Goal: Task Accomplishment & Management: Use online tool/utility

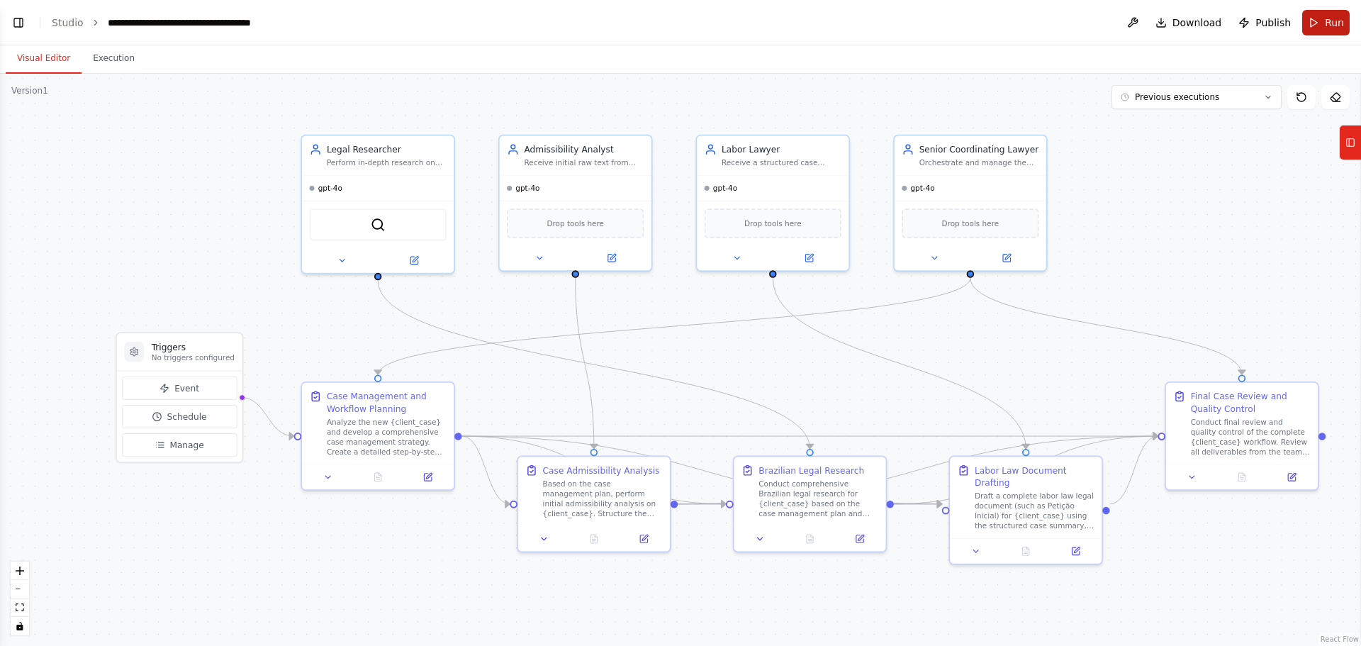
click at [1324, 26] on button "Run" at bounding box center [1325, 23] width 47 height 26
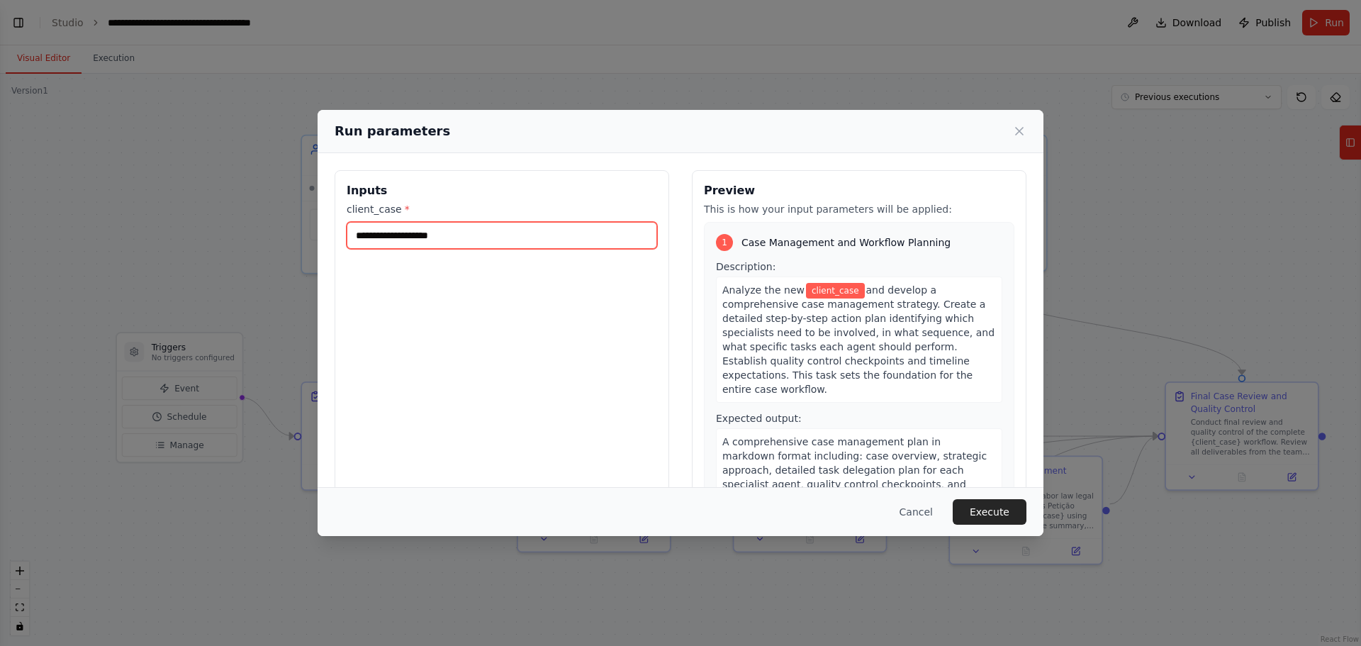
click at [438, 237] on input "client_case *" at bounding box center [502, 235] width 310 height 27
paste input "**********"
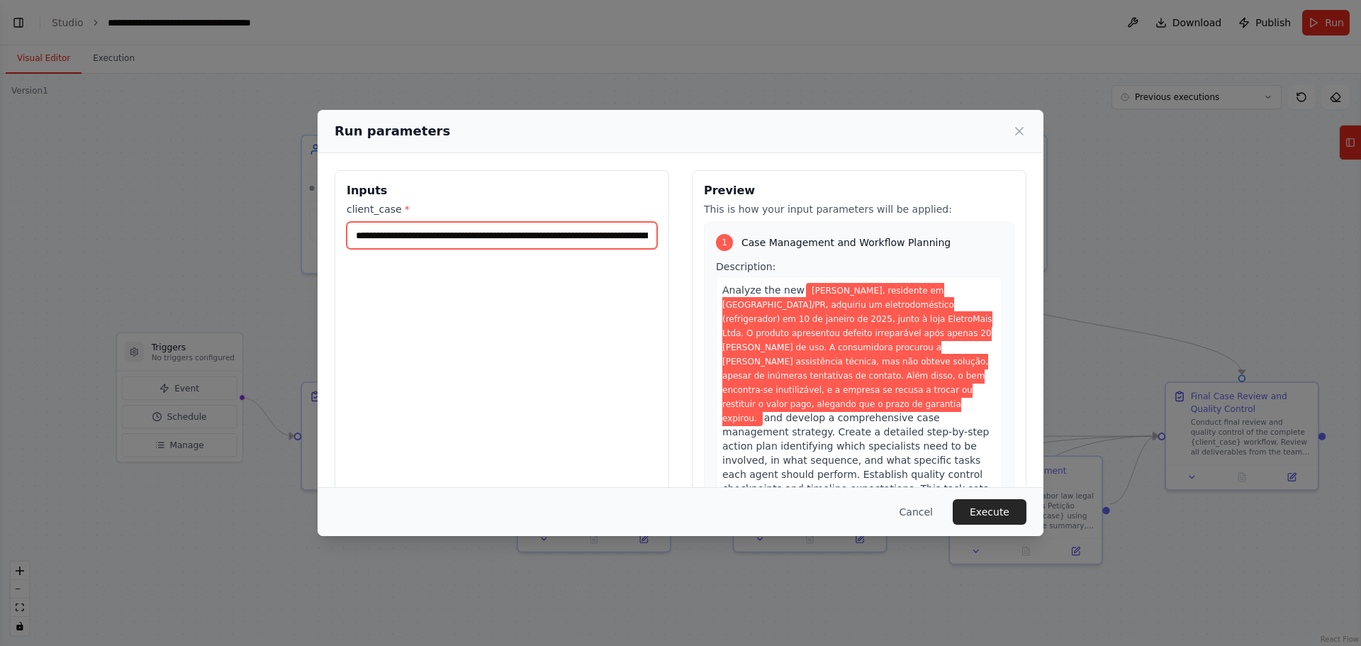
scroll to position [0, 1816]
type input "**********"
click at [986, 515] on button "Execute" at bounding box center [990, 512] width 74 height 26
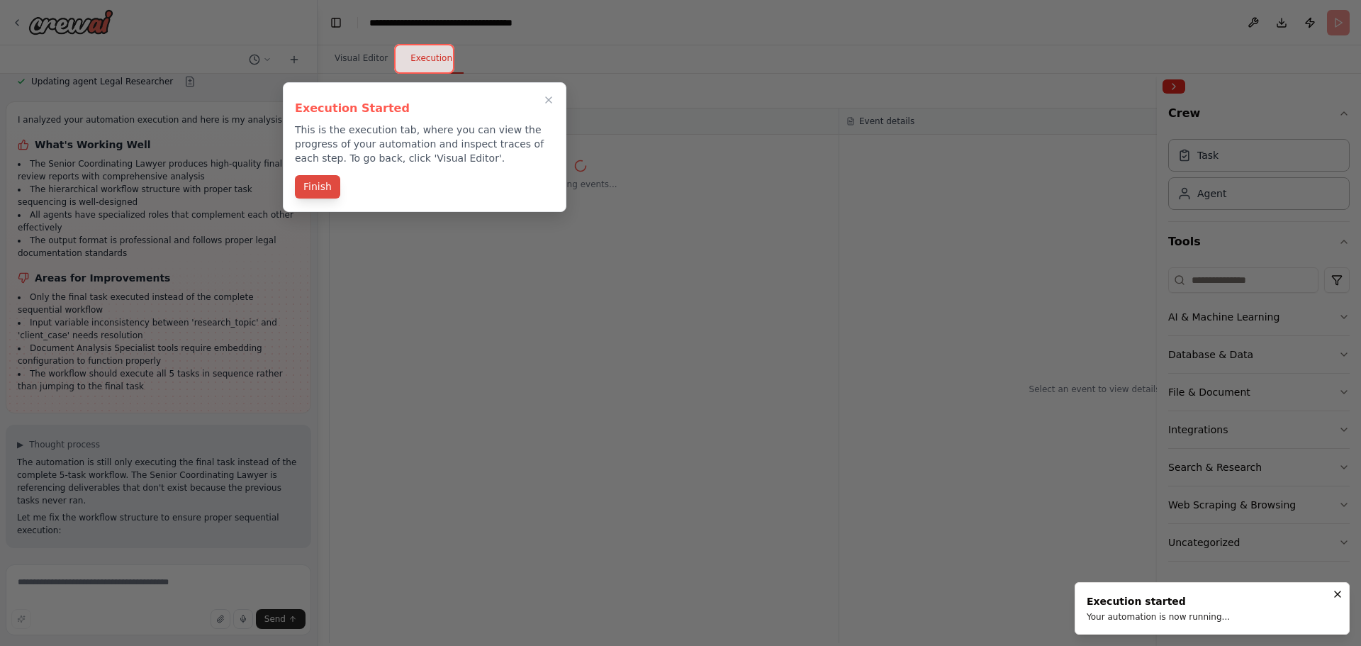
click at [315, 187] on button "Finish" at bounding box center [317, 186] width 45 height 23
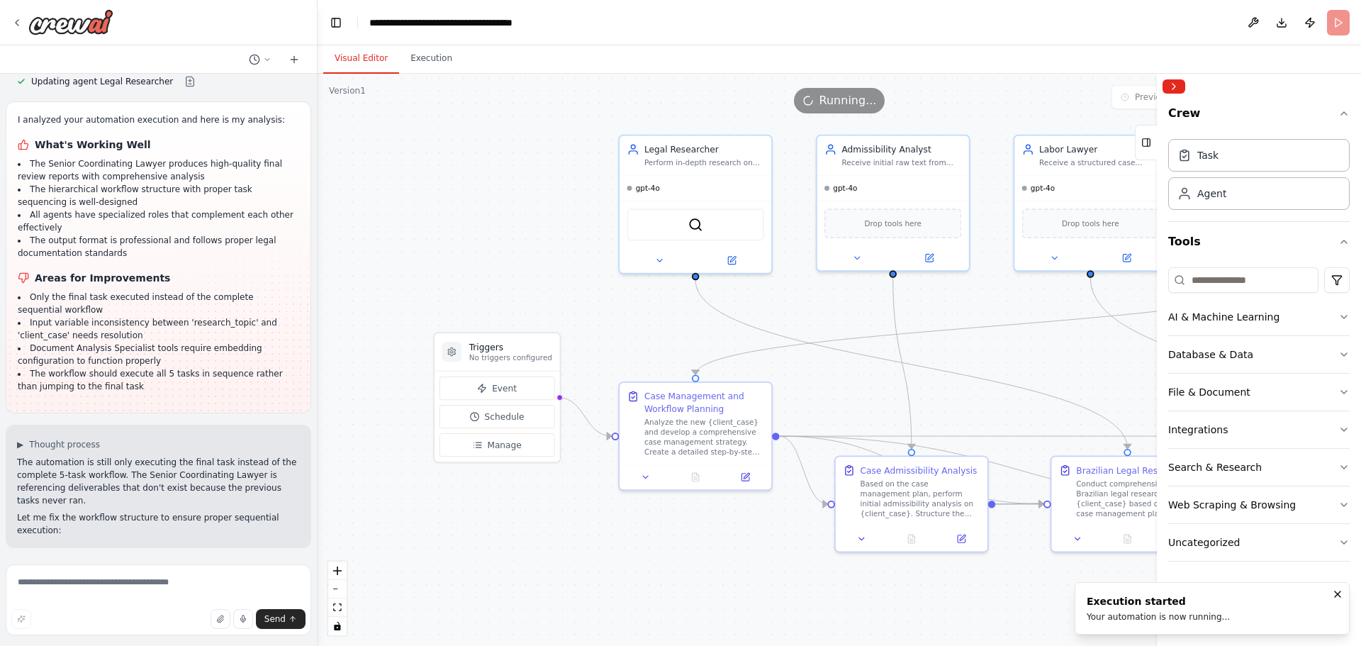
drag, startPoint x: 359, startPoint y: 62, endPoint x: 362, endPoint y: 92, distance: 30.7
click at [359, 63] on button "Visual Editor" at bounding box center [361, 59] width 76 height 30
click at [1176, 88] on button "Collapse right sidebar" at bounding box center [1173, 86] width 23 height 14
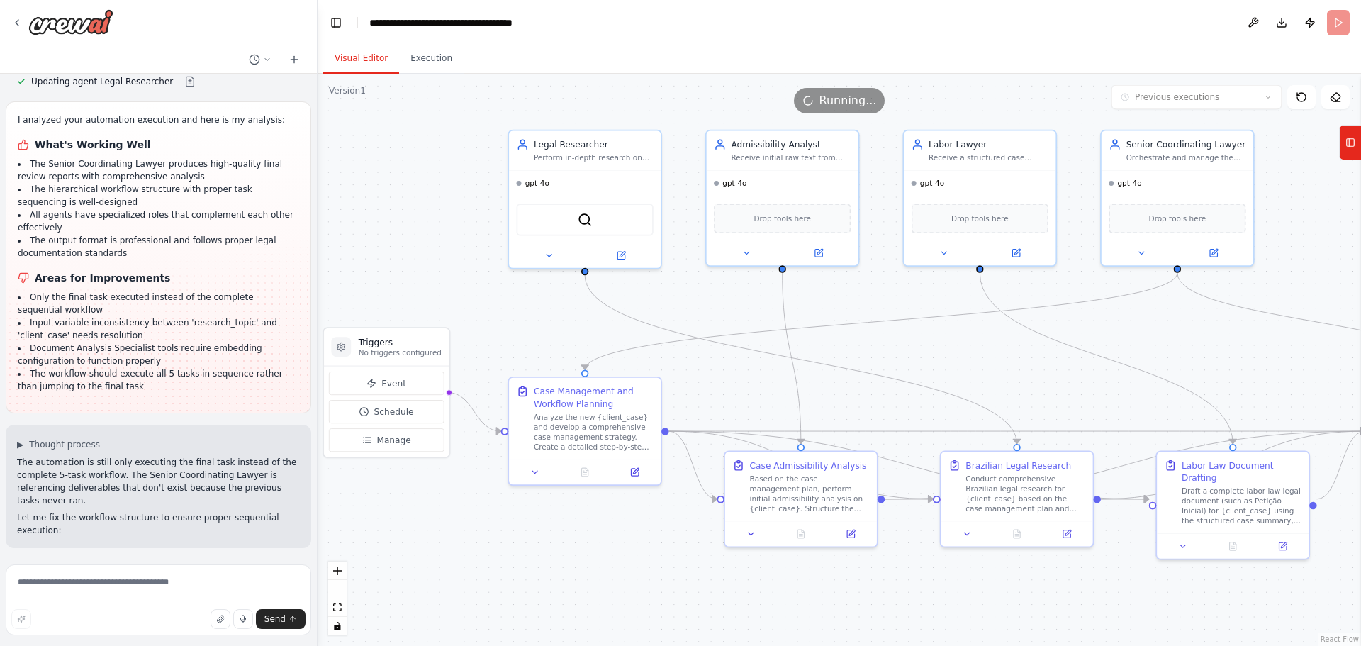
drag, startPoint x: 539, startPoint y: 275, endPoint x: 445, endPoint y: 273, distance: 93.6
click at [444, 275] on div ".deletable-edge-delete-btn { width: 20px; height: 20px; border: 0px solid #ffff…" at bounding box center [839, 360] width 1043 height 572
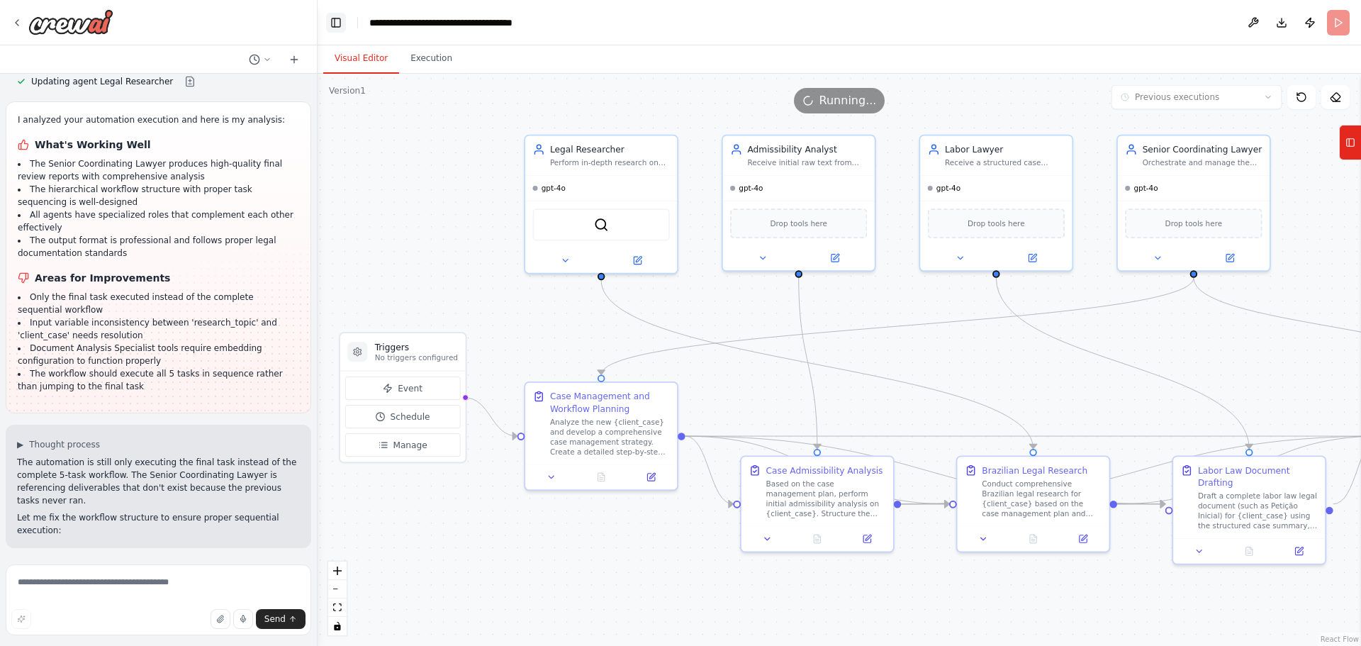
click at [338, 29] on button "Toggle Left Sidebar" at bounding box center [336, 23] width 20 height 20
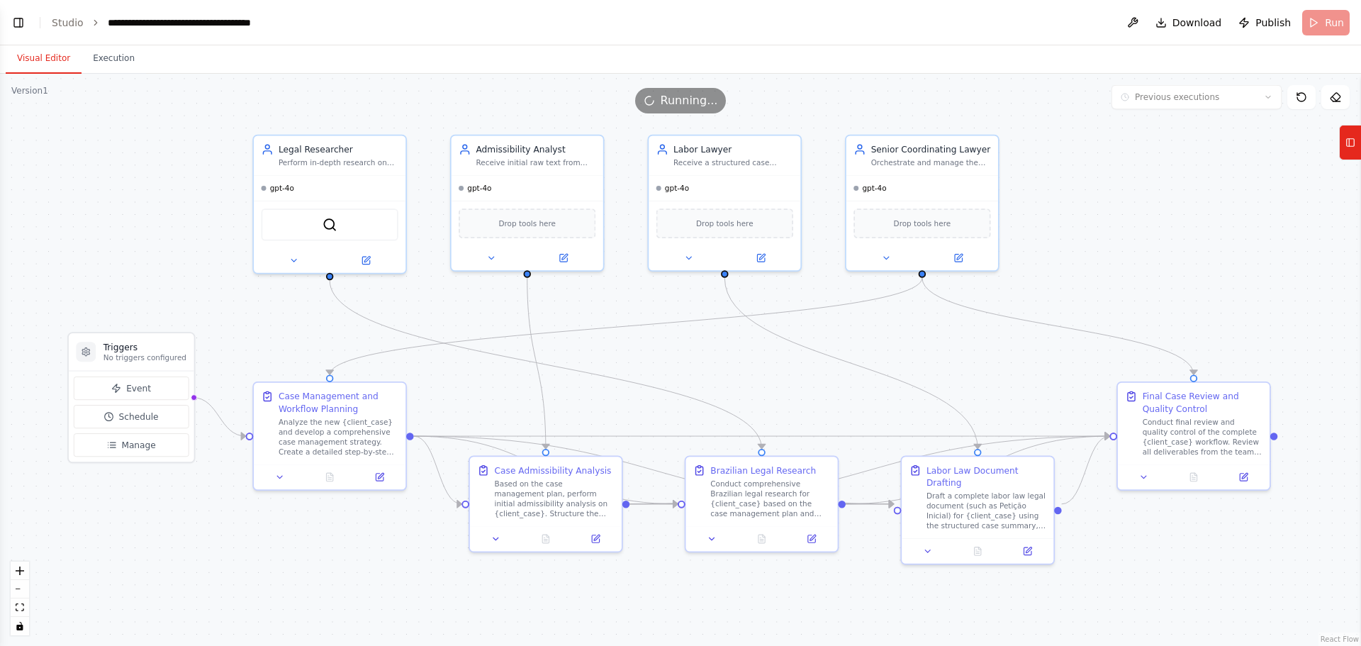
drag, startPoint x: 1068, startPoint y: 269, endPoint x: 1118, endPoint y: 269, distance: 49.6
click at [1118, 269] on div ".deletable-edge-delete-btn { width: 20px; height: 20px; border: 0px solid #ffff…" at bounding box center [680, 360] width 1361 height 572
click at [128, 60] on button "Execution" at bounding box center [114, 59] width 64 height 30
click at [43, 61] on button "Visual Editor" at bounding box center [44, 59] width 76 height 30
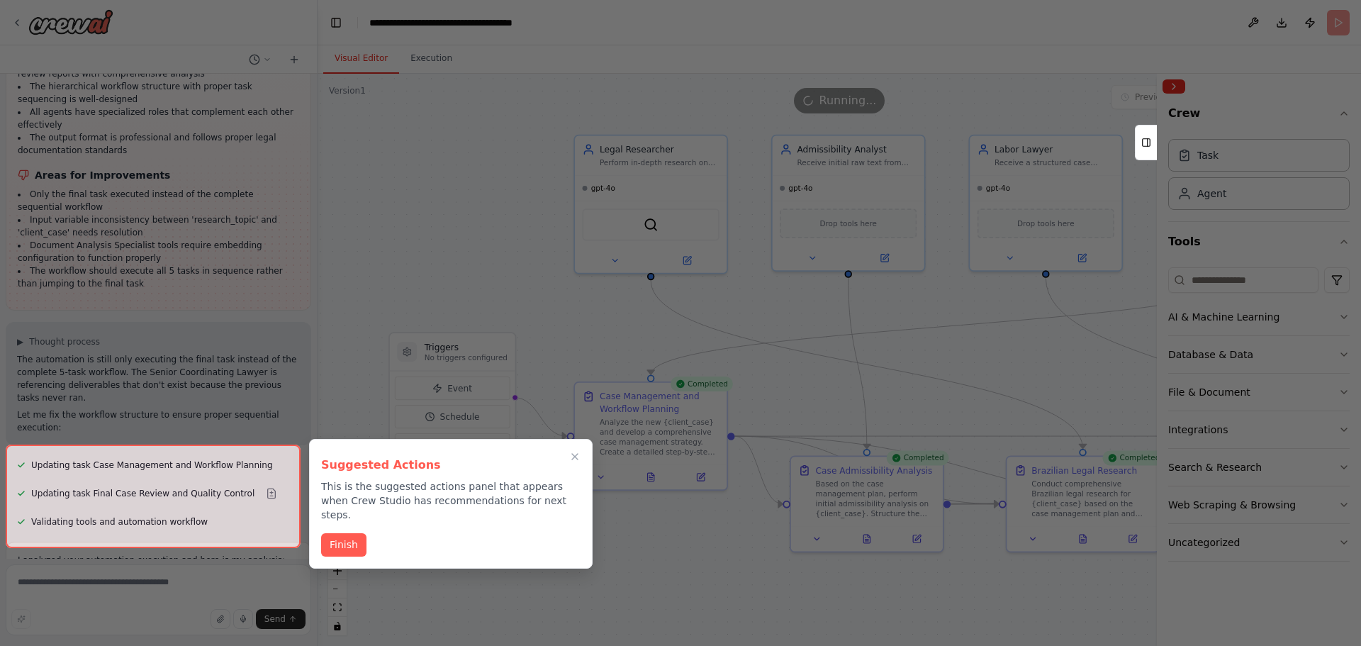
scroll to position [6793, 0]
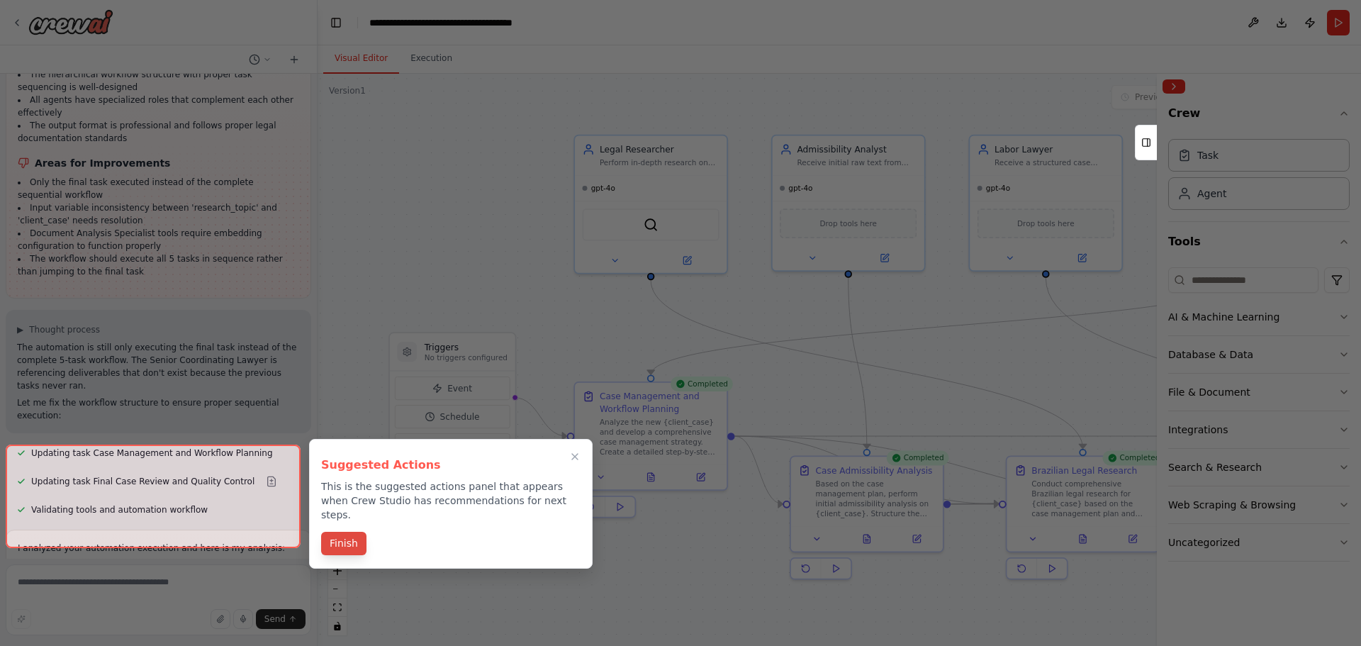
click at [342, 532] on button "Finish" at bounding box center [343, 543] width 45 height 23
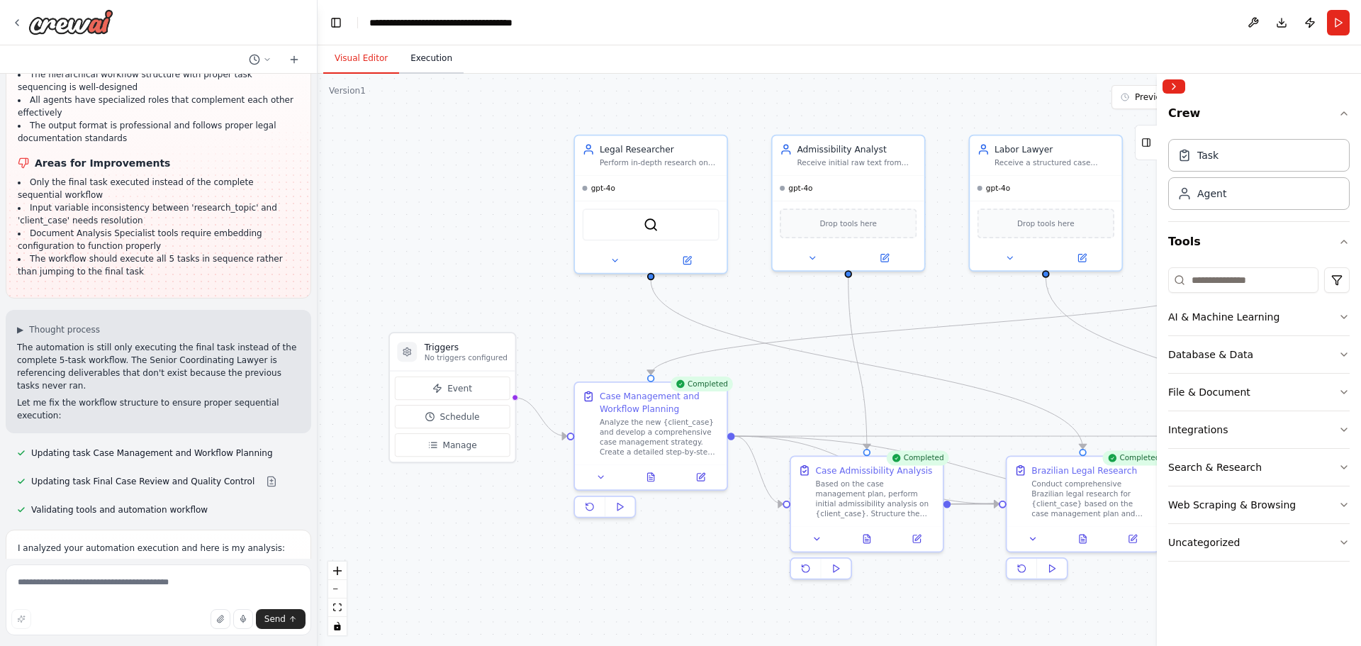
click at [422, 59] on button "Execution" at bounding box center [431, 59] width 64 height 30
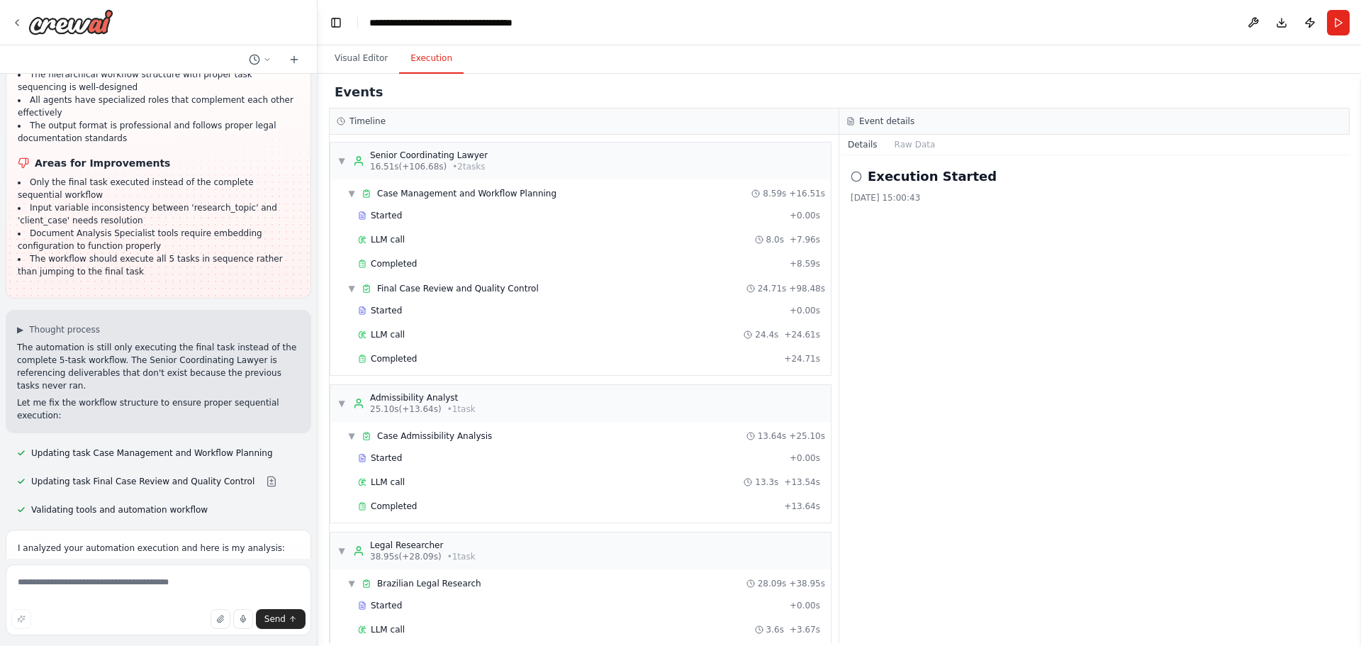
scroll to position [239, 0]
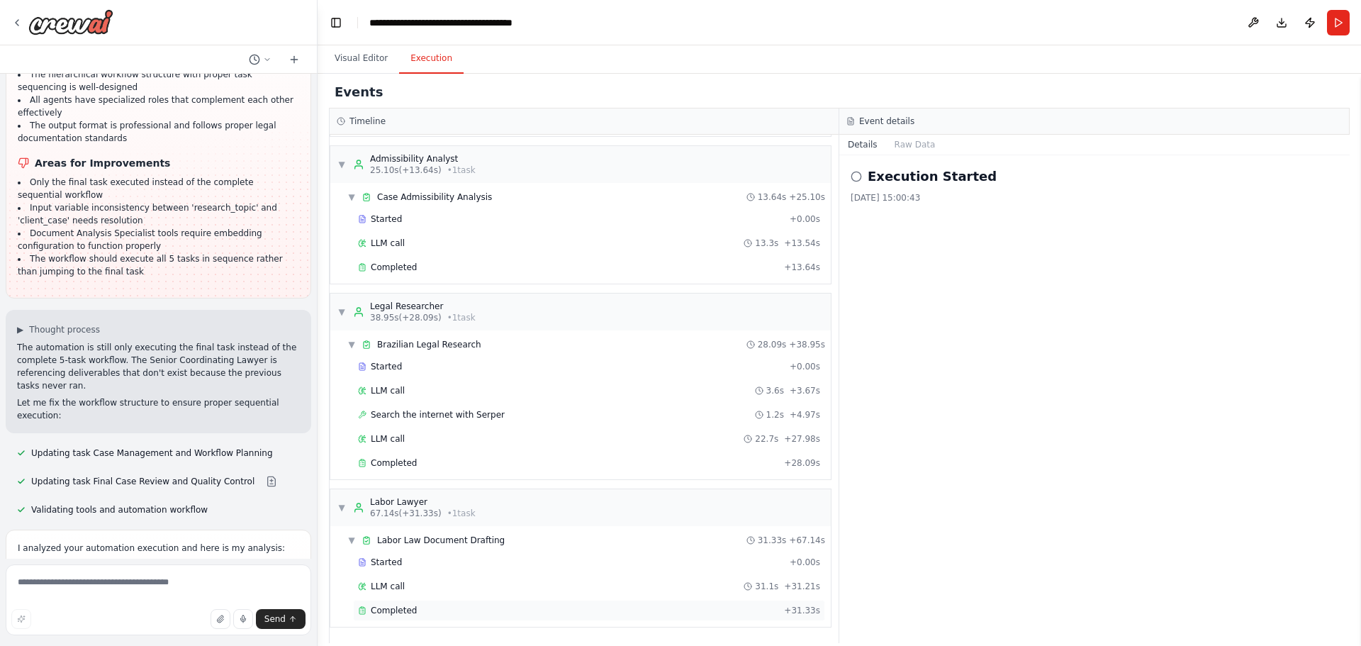
click at [378, 610] on span "Completed" at bounding box center [394, 610] width 46 height 11
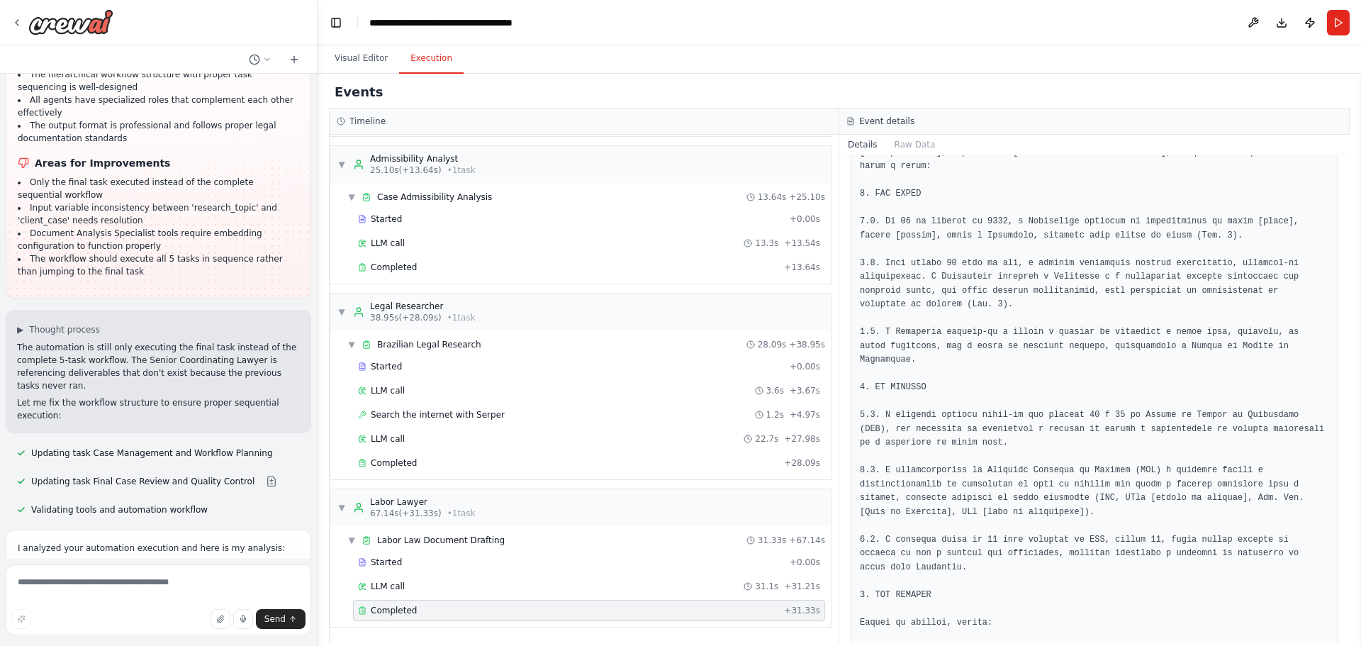
scroll to position [567, 0]
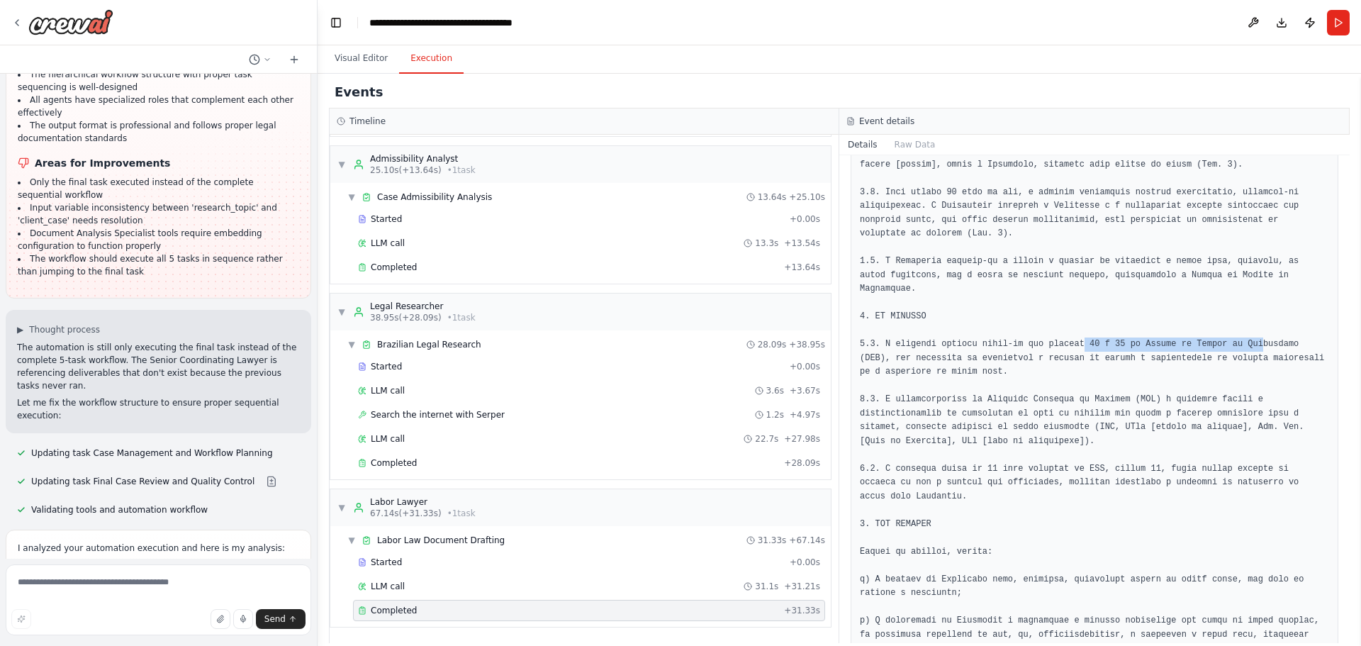
drag, startPoint x: 1065, startPoint y: 302, endPoint x: 1189, endPoint y: 318, distance: 125.0
click at [1228, 309] on pre at bounding box center [1094, 400] width 469 height 1203
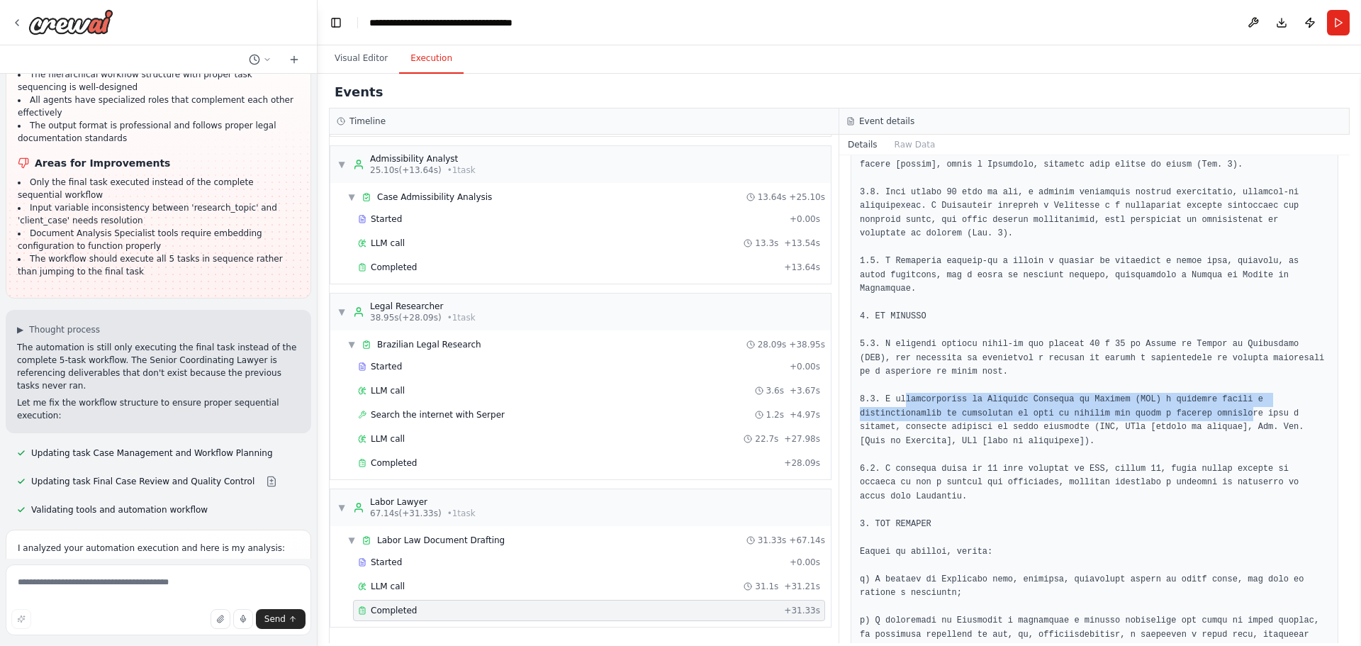
drag, startPoint x: 903, startPoint y: 358, endPoint x: 1138, endPoint y: 369, distance: 235.6
click at [1138, 369] on pre at bounding box center [1094, 400] width 469 height 1203
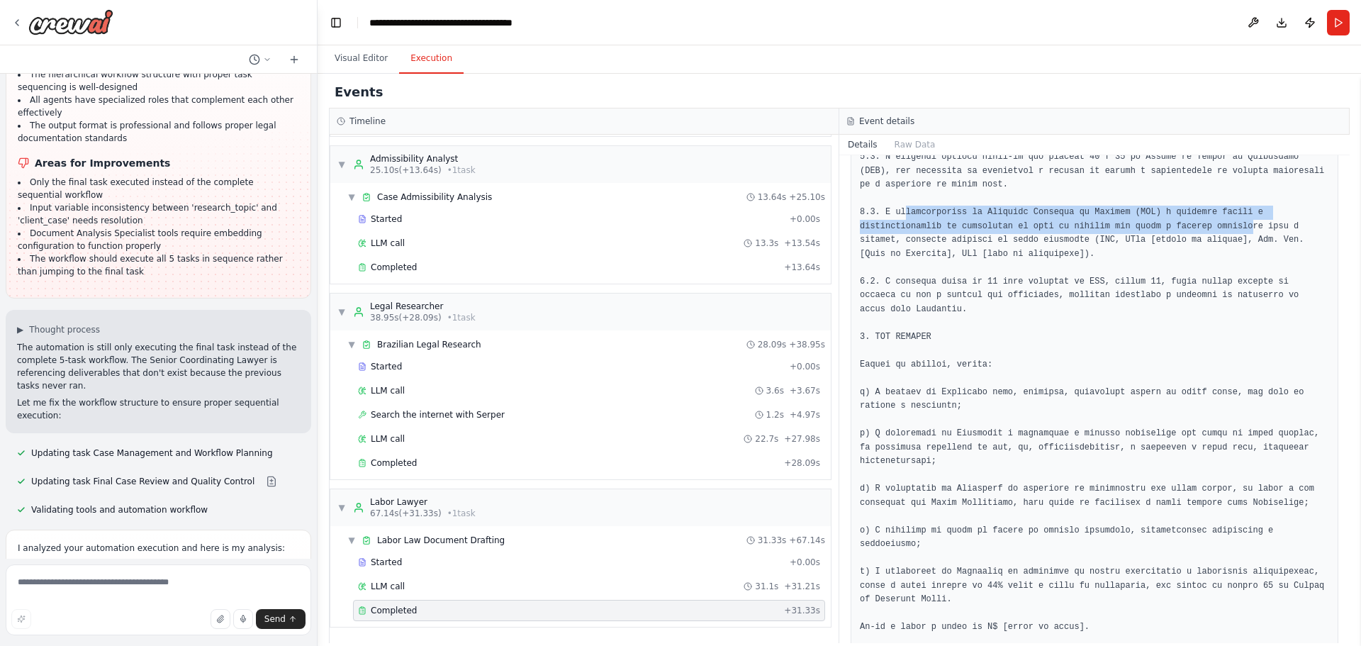
scroll to position [780, 0]
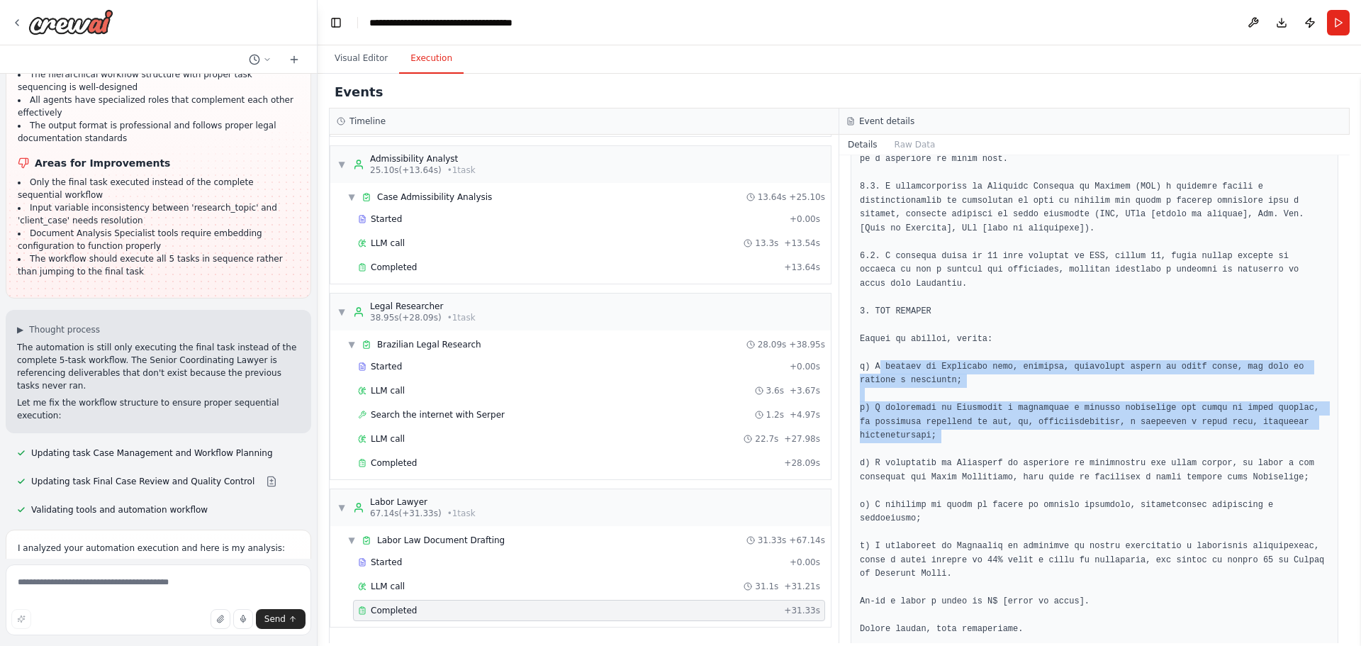
drag, startPoint x: 880, startPoint y: 313, endPoint x: 982, endPoint y: 391, distance: 129.4
click at [977, 396] on pre at bounding box center [1094, 187] width 469 height 1203
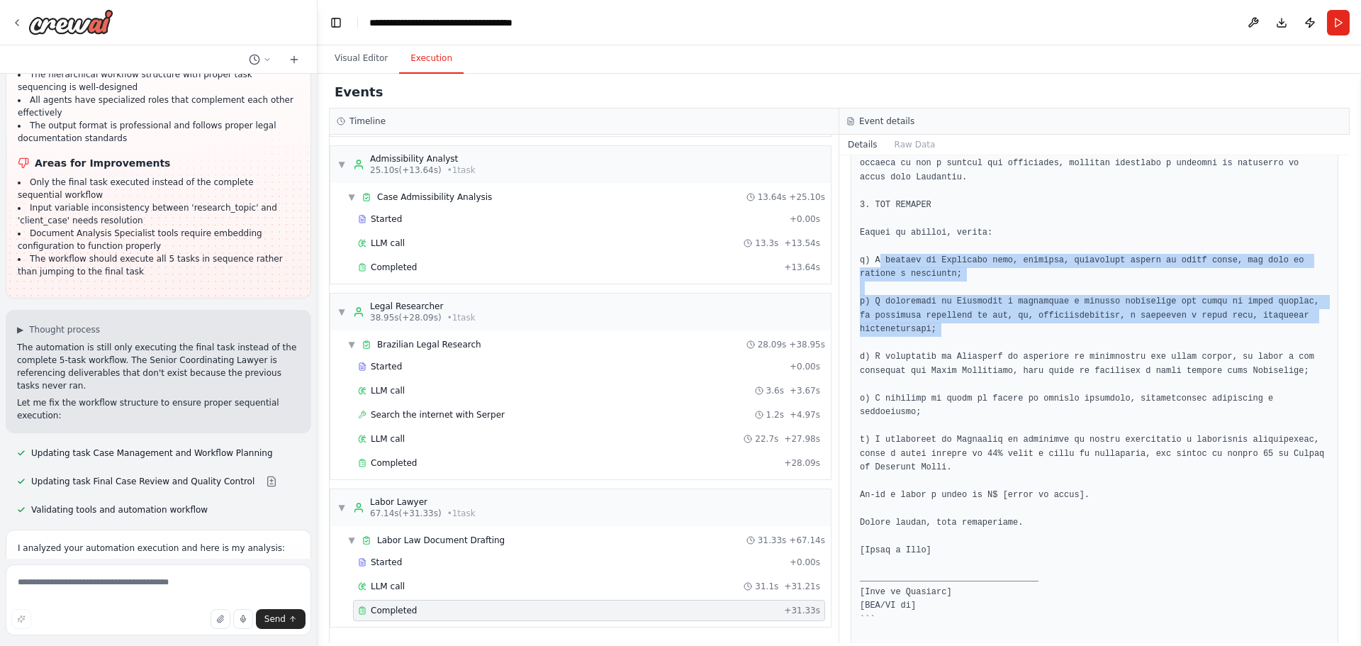
scroll to position [888, 0]
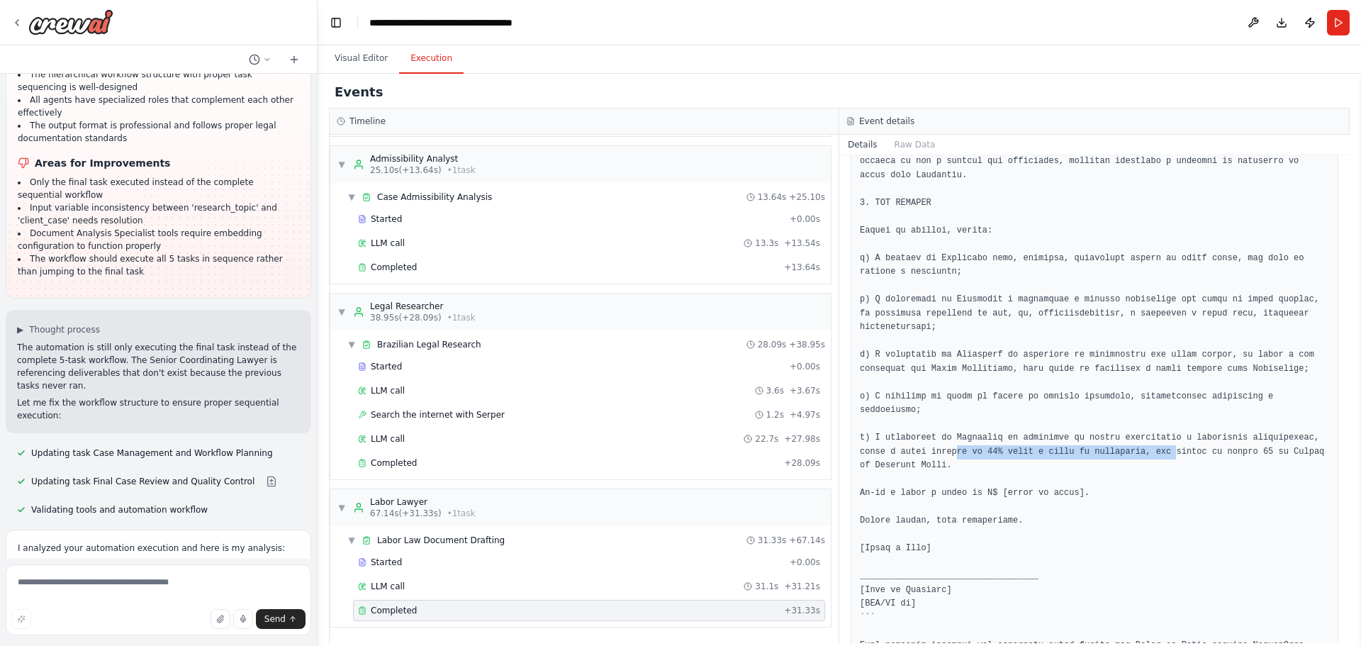
drag, startPoint x: 911, startPoint y: 381, endPoint x: 1114, endPoint y: 380, distance: 202.7
click at [1114, 380] on pre at bounding box center [1094, 79] width 469 height 1203
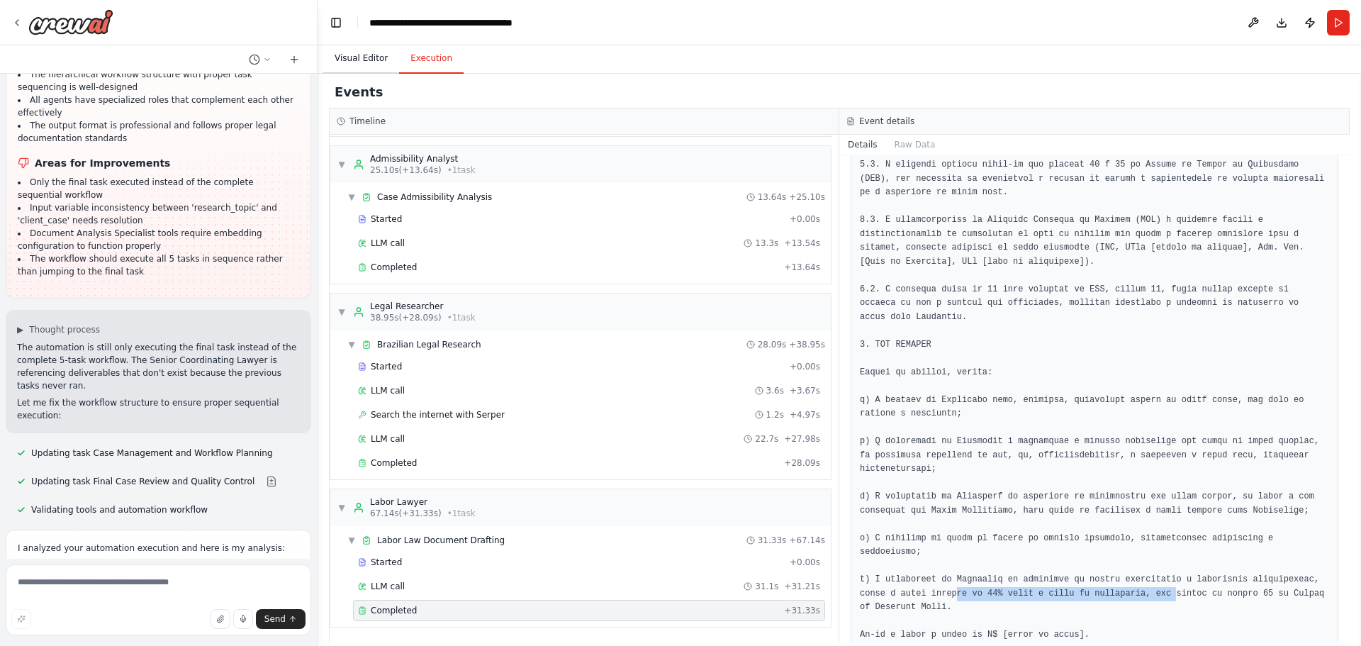
click at [342, 61] on button "Visual Editor" at bounding box center [361, 59] width 76 height 30
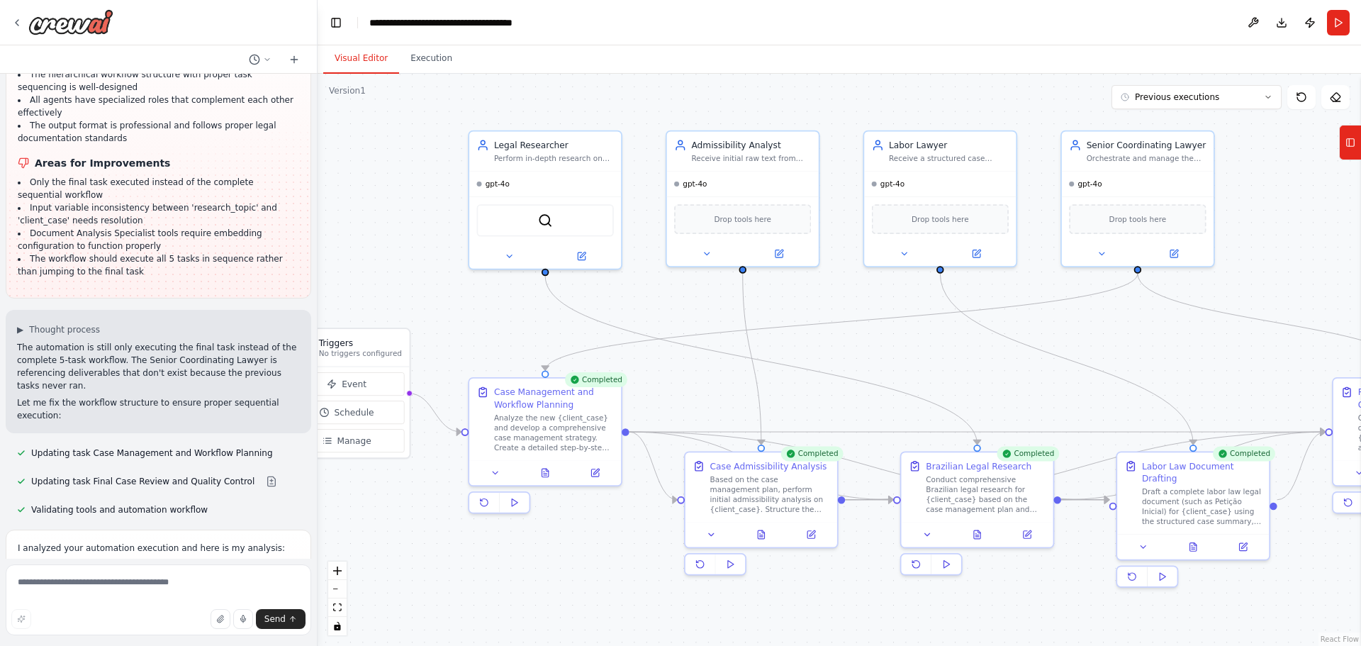
drag, startPoint x: 1062, startPoint y: 375, endPoint x: 956, endPoint y: 371, distance: 105.7
click at [956, 371] on div ".deletable-edge-delete-btn { width: 20px; height: 20px; border: 0px solid #ffff…" at bounding box center [839, 360] width 1043 height 572
click at [352, 57] on button "Visual Editor" at bounding box center [361, 59] width 76 height 30
click at [330, 17] on button "Toggle Left Sidebar" at bounding box center [336, 23] width 20 height 20
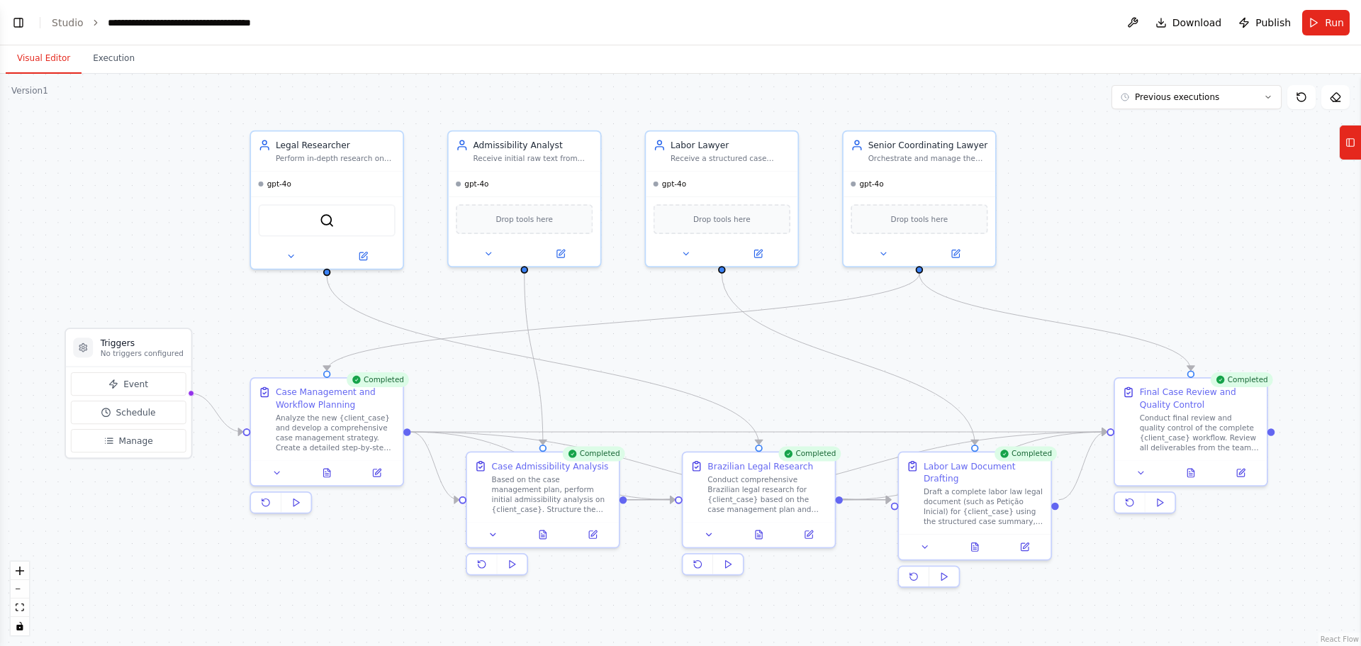
drag, startPoint x: 1033, startPoint y: 268, endPoint x: 1121, endPoint y: 268, distance: 87.9
click at [1121, 268] on div ".deletable-edge-delete-btn { width: 20px; height: 20px; border: 0px solid #ffff…" at bounding box center [680, 360] width 1361 height 572
click at [16, 26] on button "Toggle Left Sidebar" at bounding box center [19, 23] width 20 height 20
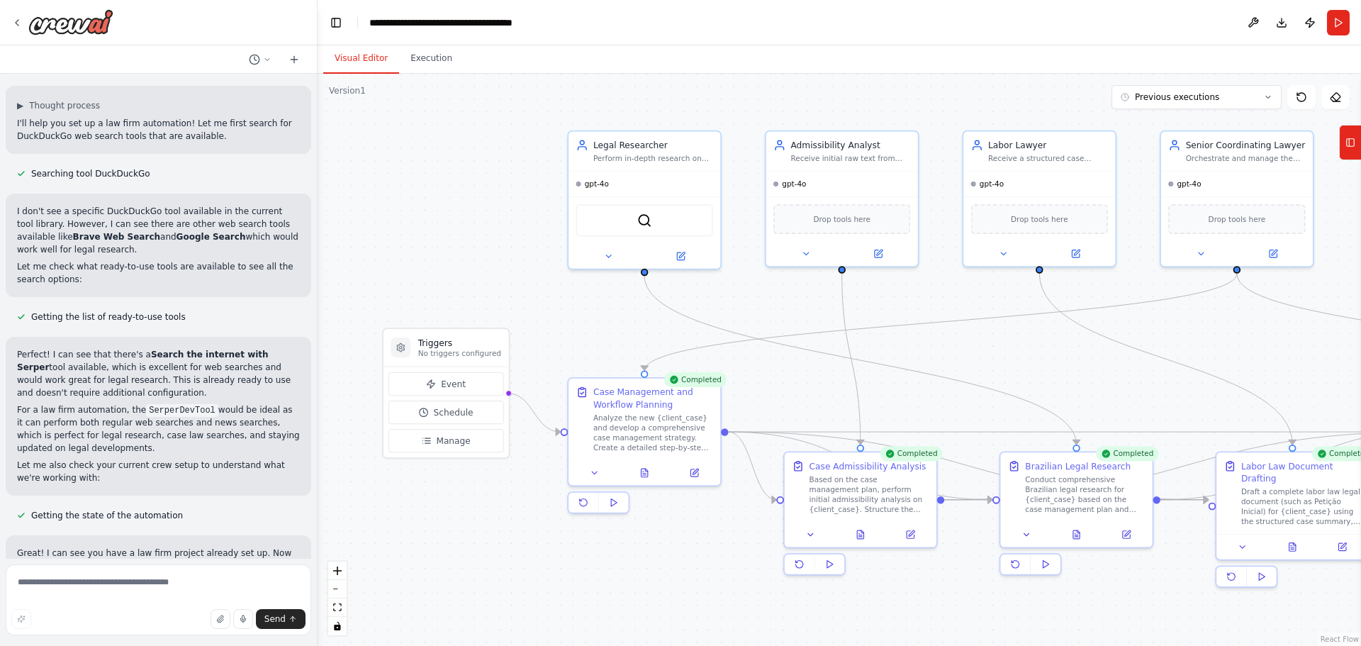
scroll to position [0, 0]
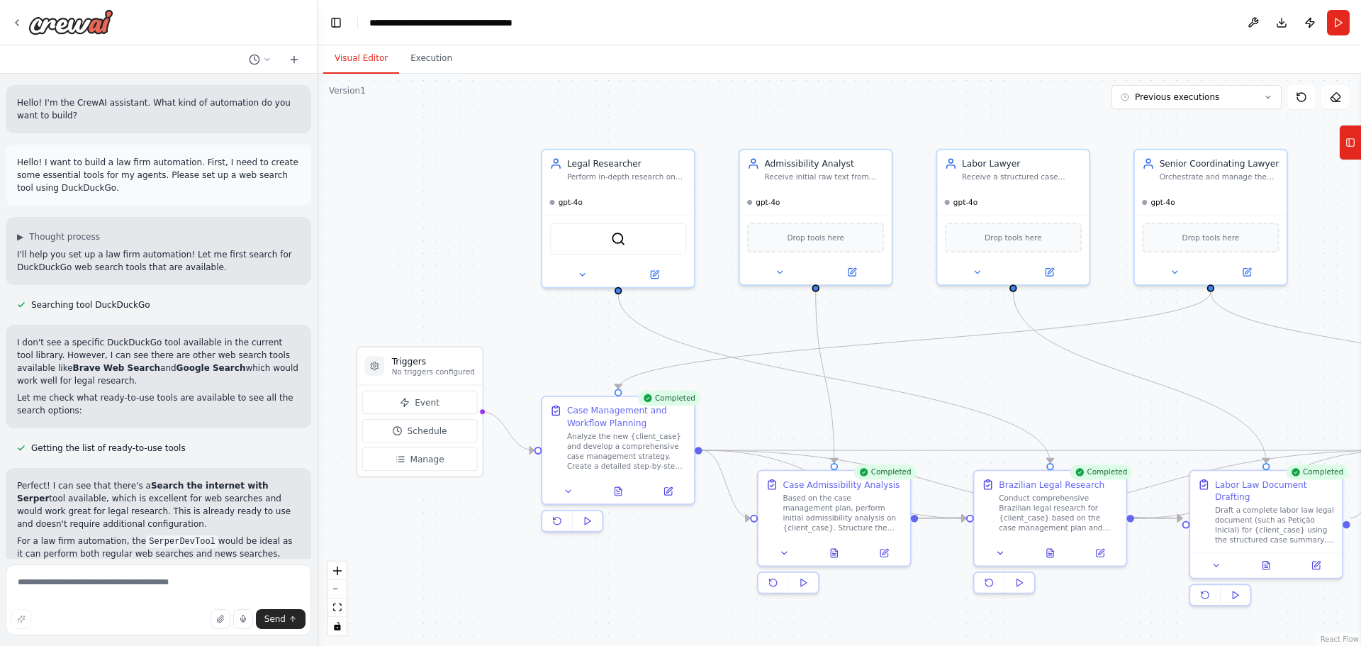
drag, startPoint x: 477, startPoint y: 161, endPoint x: 363, endPoint y: 232, distance: 134.7
click at [363, 232] on div ".deletable-edge-delete-btn { width: 20px; height: 20px; border: 0px solid #ffff…" at bounding box center [839, 360] width 1043 height 572
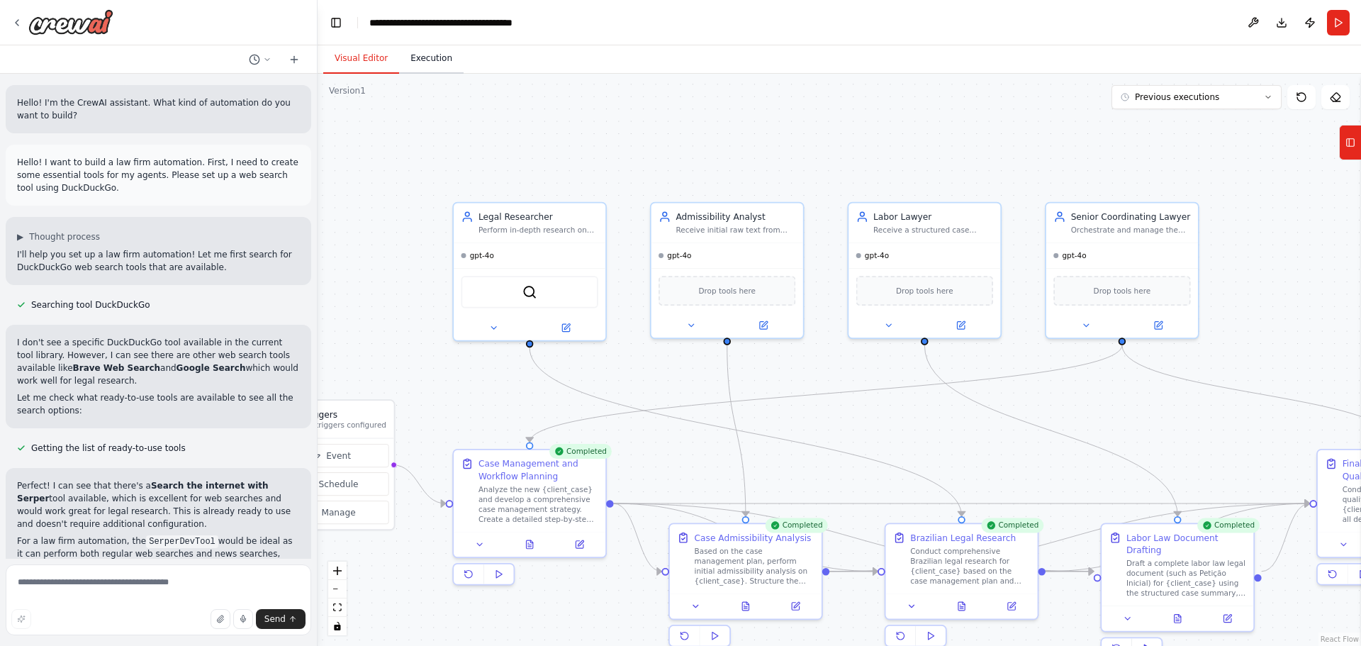
click at [426, 51] on button "Execution" at bounding box center [431, 59] width 64 height 30
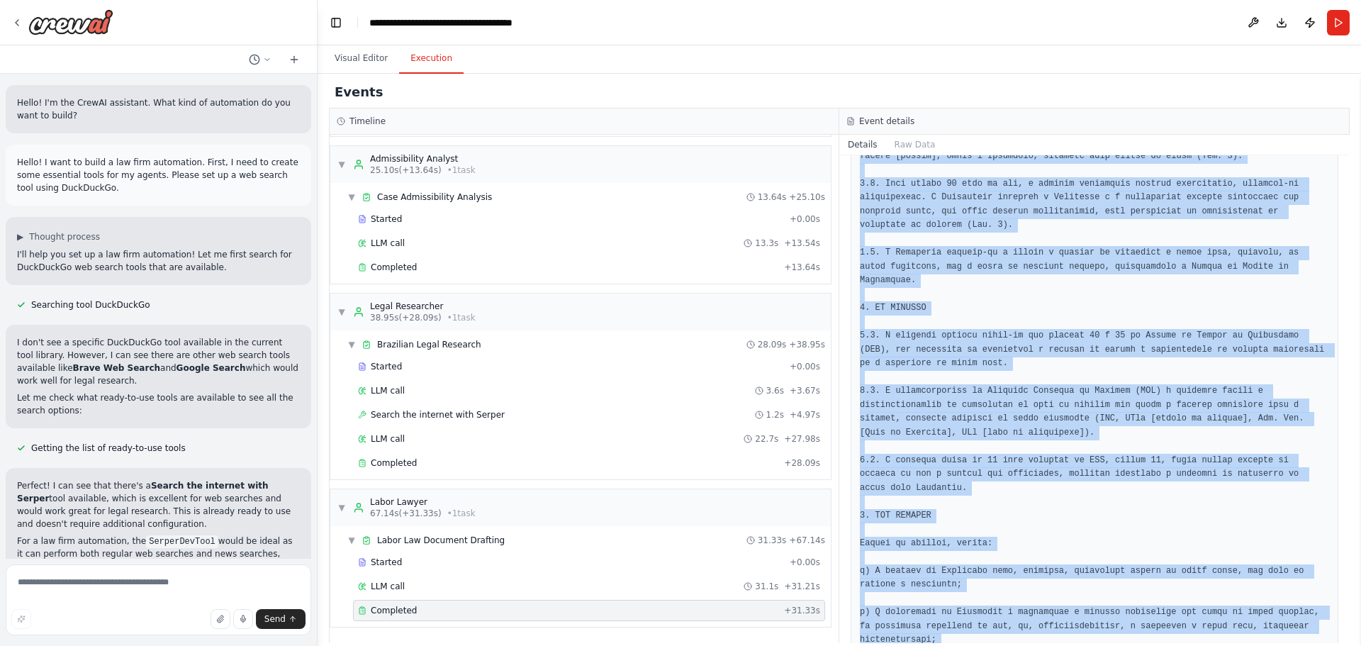
scroll to position [888, 0]
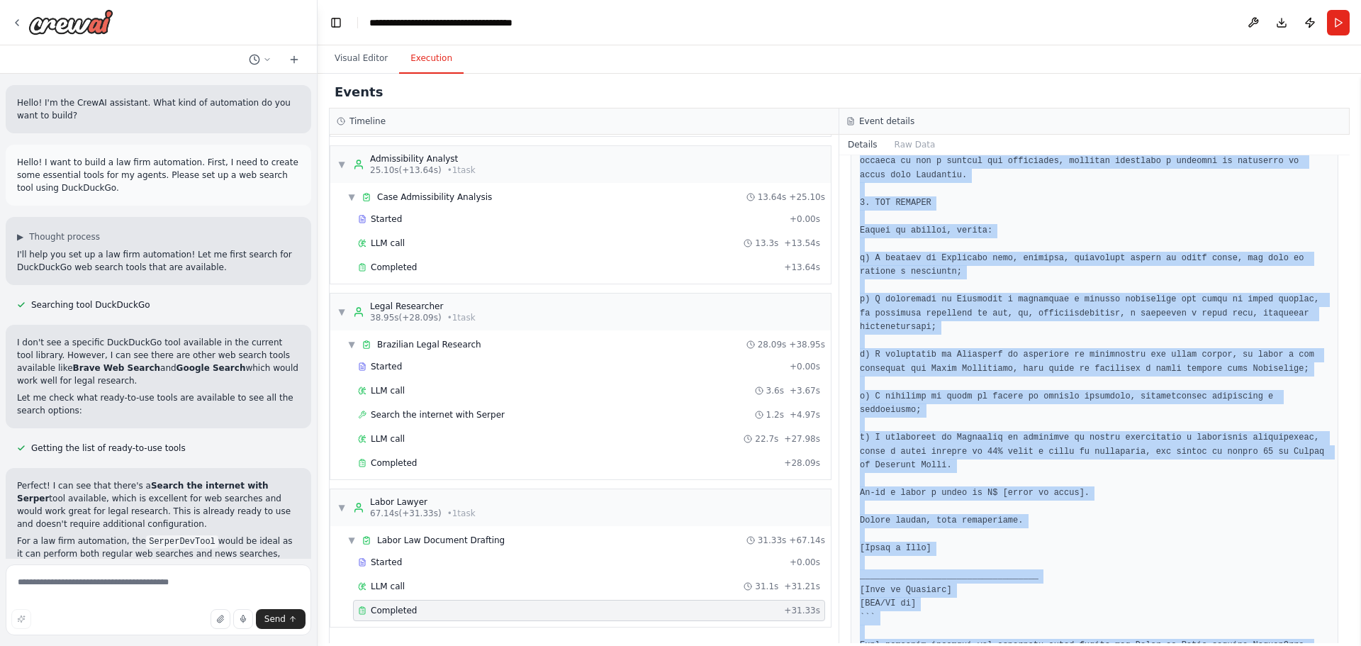
drag, startPoint x: 860, startPoint y: 230, endPoint x: 1129, endPoint y: 609, distance: 464.7
click at [1129, 609] on pre at bounding box center [1094, 79] width 469 height 1203
copy pre "[Your Name] [Your Address] [City, State, ZIP Code] [Phone Number] [Email Addres…"
click at [333, 26] on button "Toggle Left Sidebar" at bounding box center [336, 23] width 20 height 20
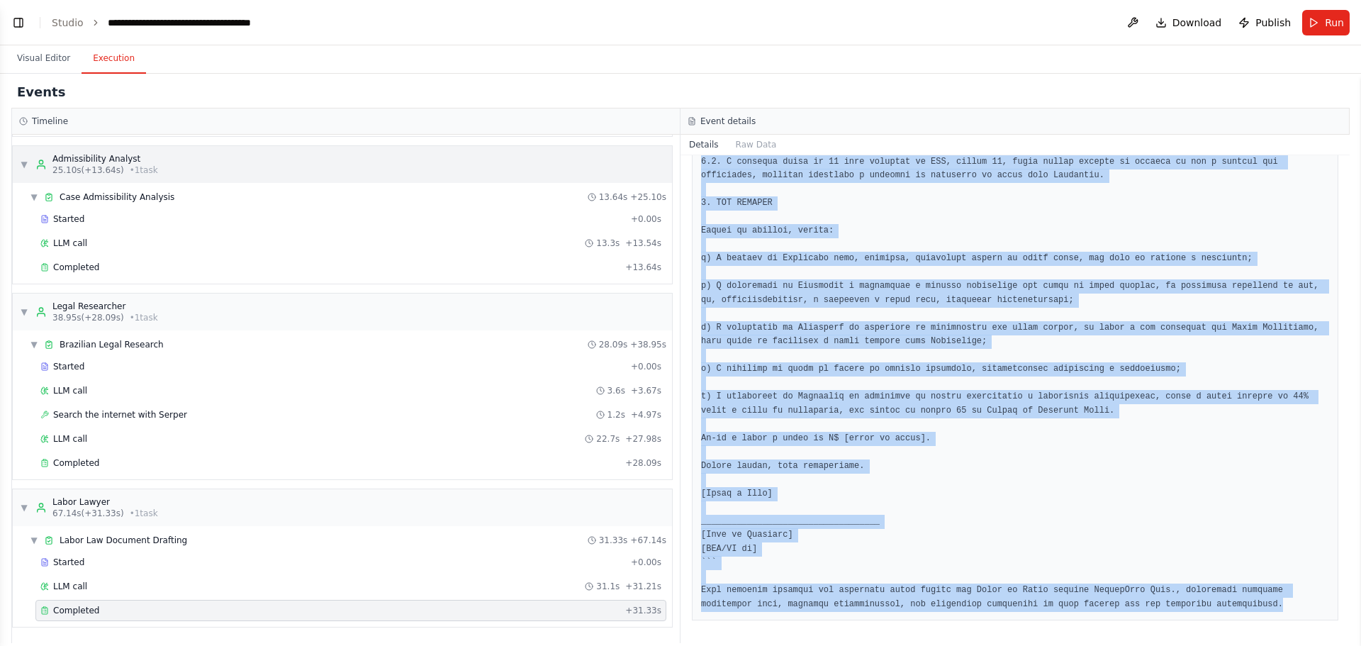
scroll to position [763, 0]
click at [946, 396] on pre at bounding box center [1015, 99] width 628 height 1023
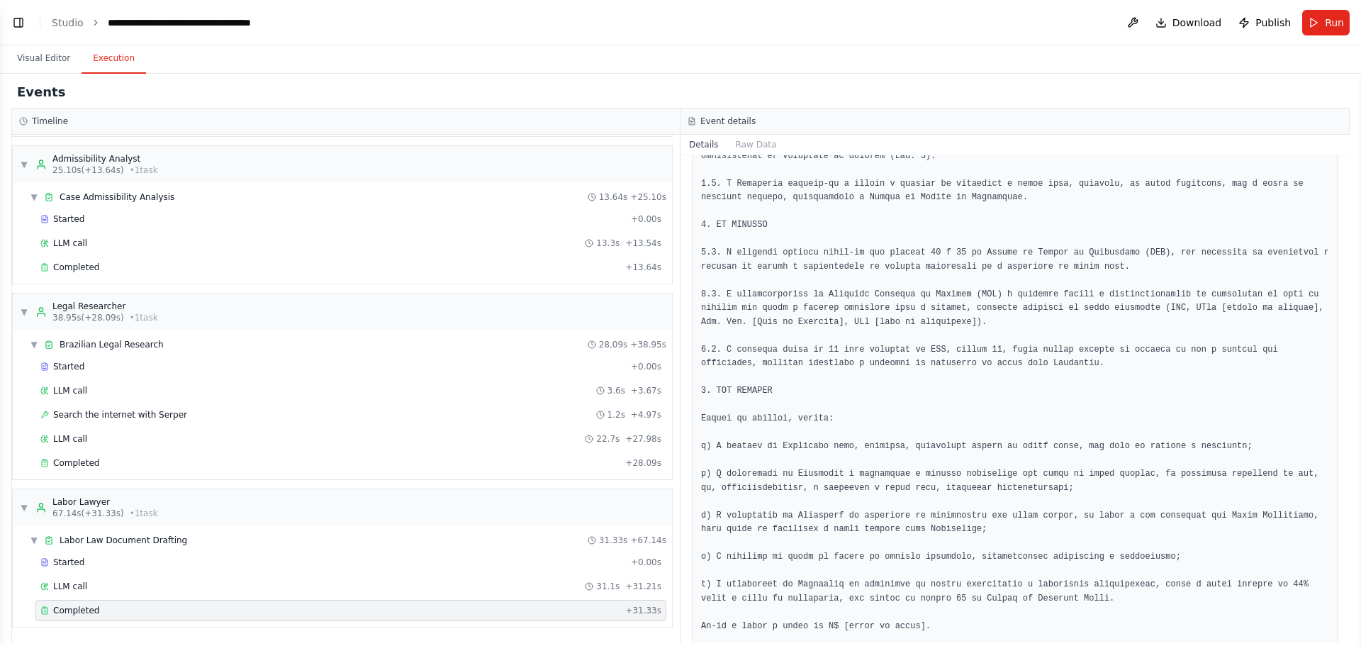
scroll to position [551, 0]
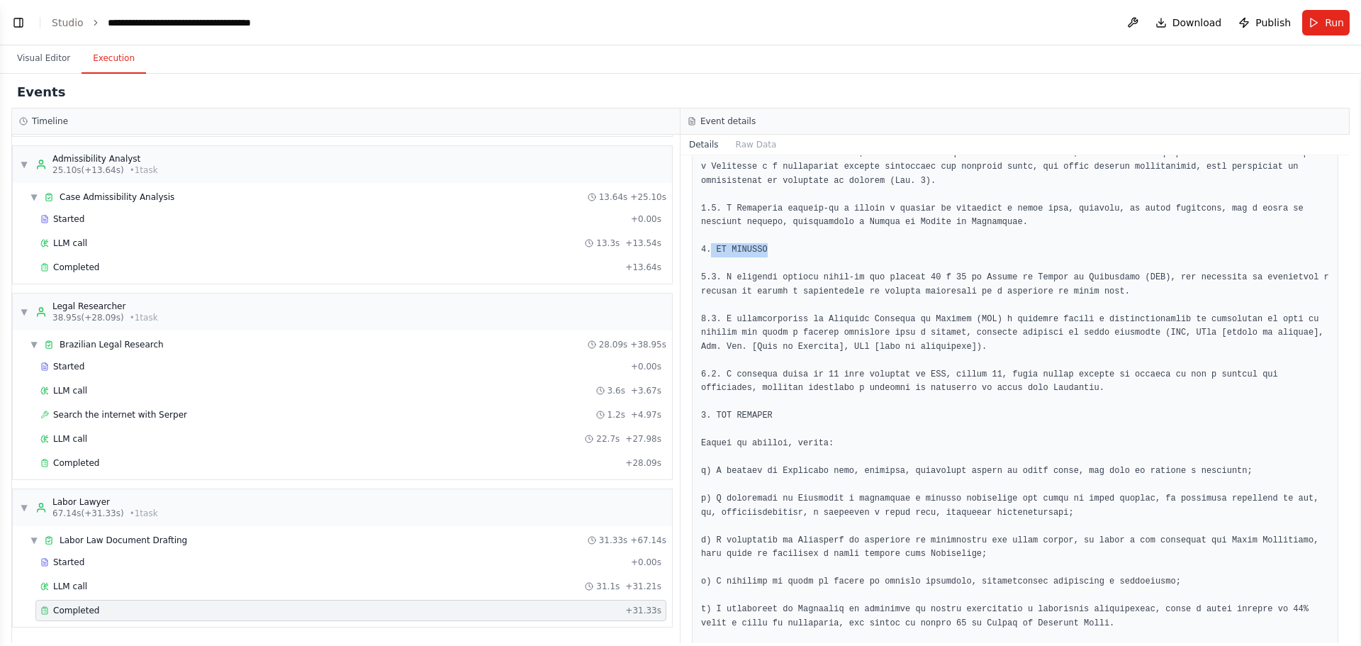
drag, startPoint x: 712, startPoint y: 248, endPoint x: 796, endPoint y: 246, distance: 83.7
click at [796, 246] on pre at bounding box center [1015, 312] width 628 height 1023
click at [749, 281] on pre at bounding box center [1015, 312] width 628 height 1023
click at [816, 349] on pre at bounding box center [1015, 312] width 628 height 1023
drag, startPoint x: 715, startPoint y: 251, endPoint x: 792, endPoint y: 254, distance: 76.6
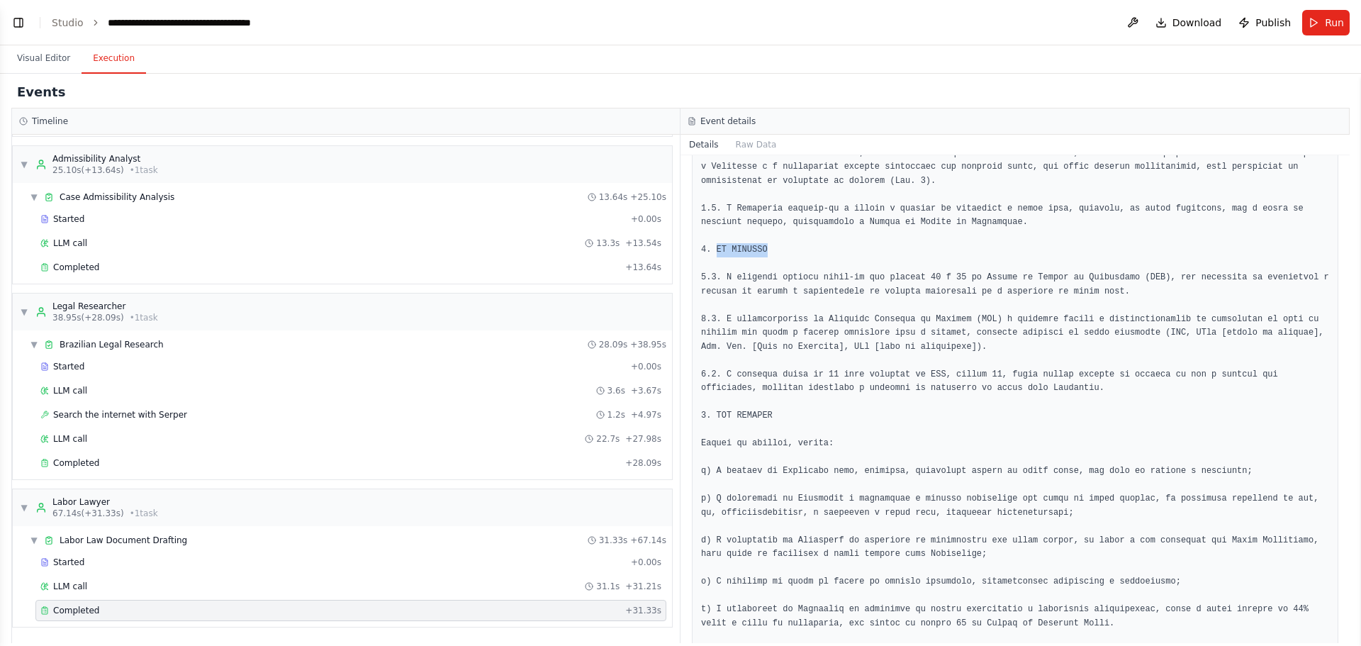
click at [792, 254] on pre at bounding box center [1015, 312] width 628 height 1023
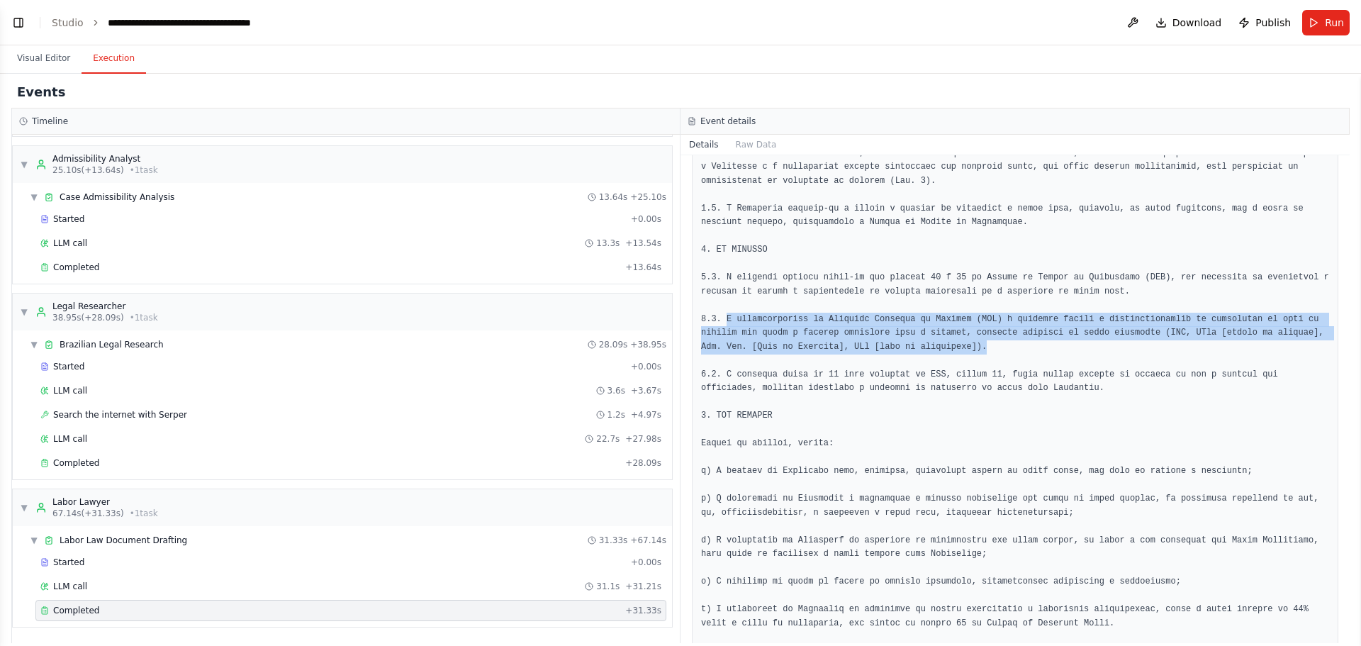
drag, startPoint x: 740, startPoint y: 322, endPoint x: 945, endPoint y: 349, distance: 206.5
click at [945, 349] on pre at bounding box center [1015, 312] width 628 height 1023
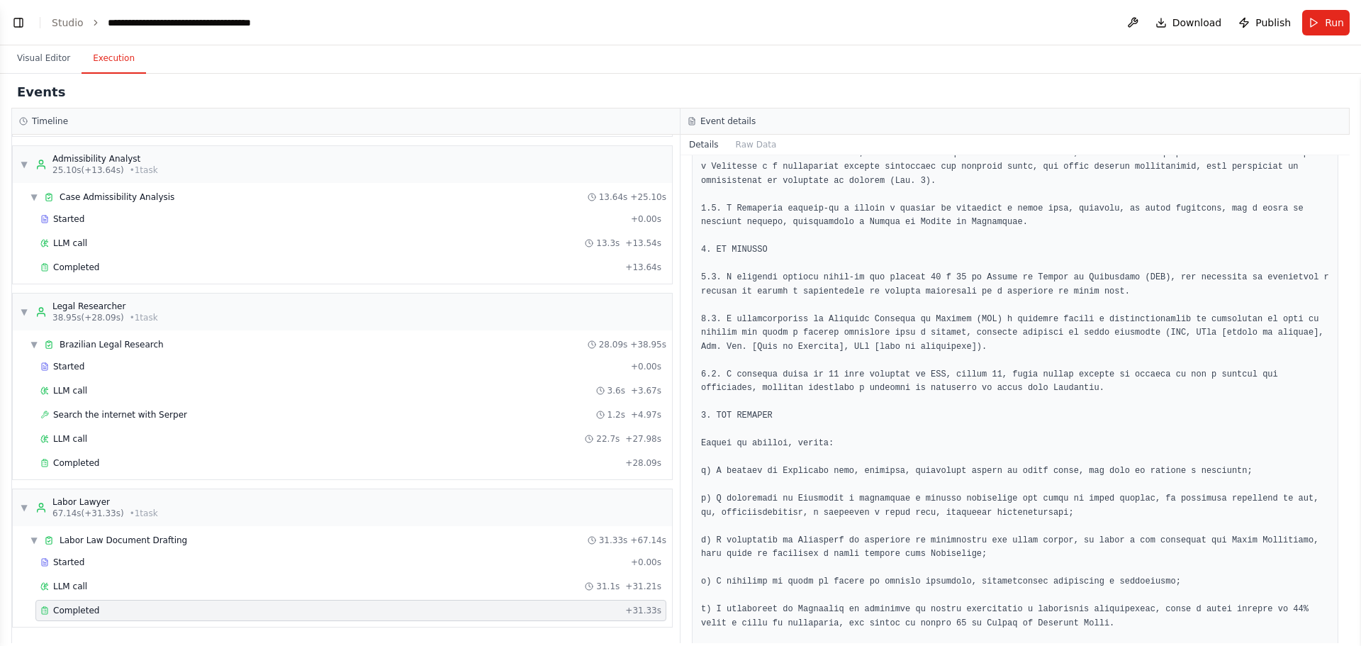
click at [945, 375] on pre at bounding box center [1015, 312] width 628 height 1023
click at [1196, 19] on span "Download" at bounding box center [1197, 23] width 50 height 14
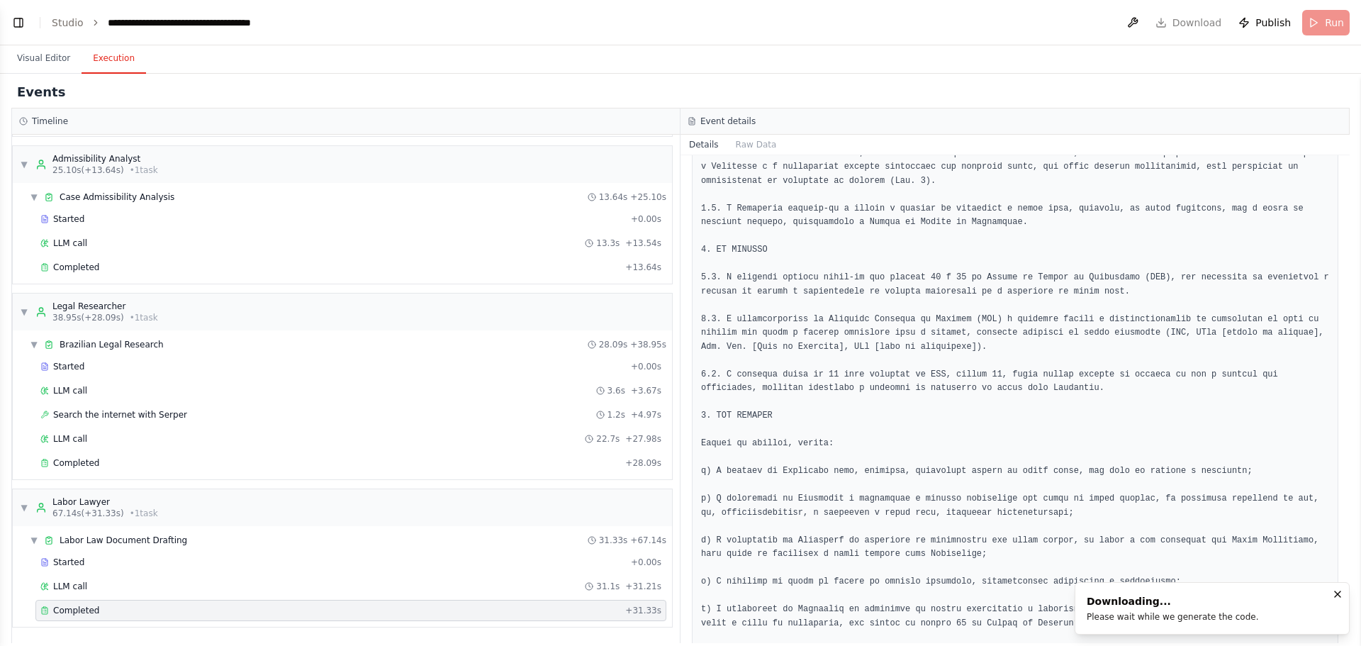
click at [24, 26] on button "Toggle Left Sidebar" at bounding box center [19, 23] width 20 height 20
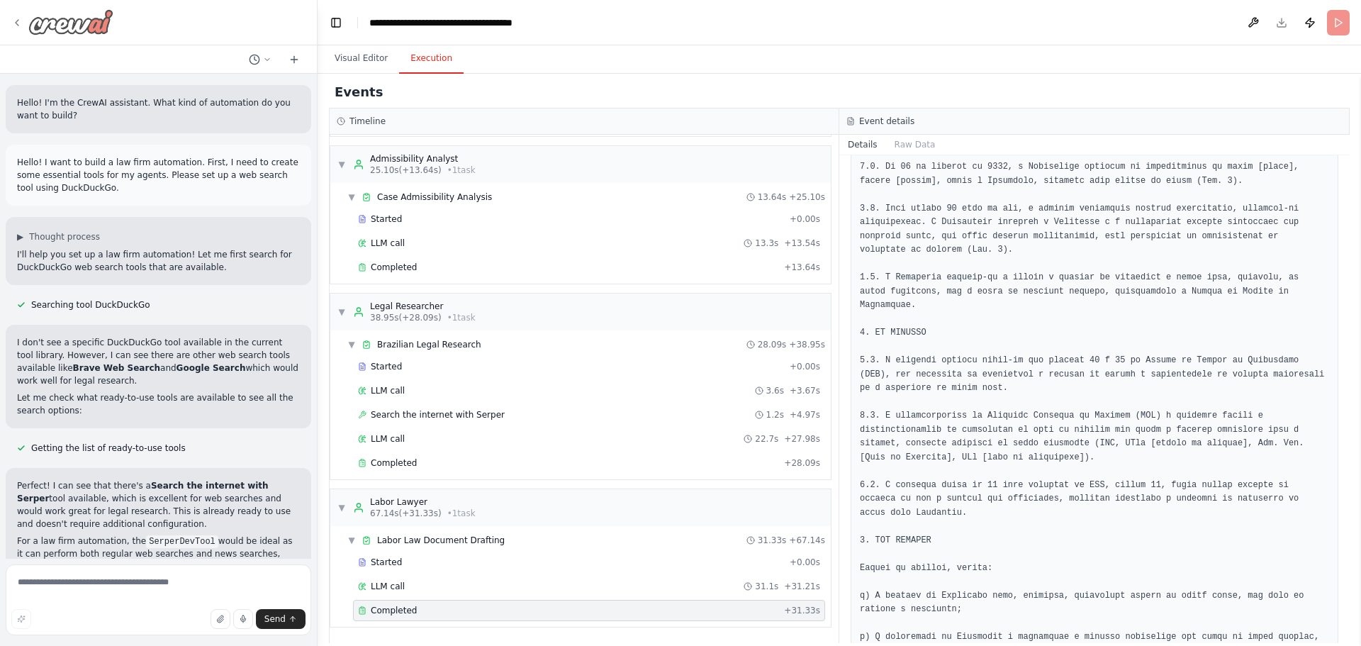
click at [65, 30] on img at bounding box center [70, 22] width 85 height 26
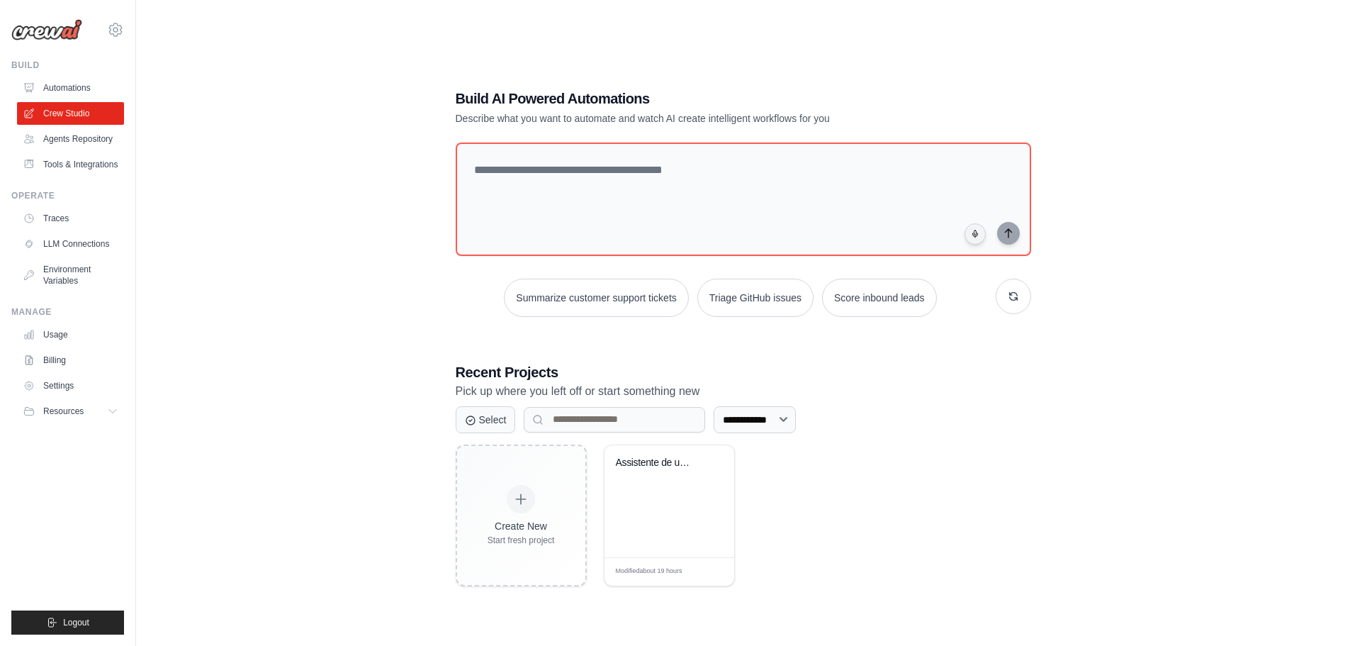
click at [60, 29] on img at bounding box center [46, 29] width 71 height 21
click at [60, 37] on img at bounding box center [46, 29] width 71 height 21
click at [64, 92] on link "Automations" at bounding box center [71, 88] width 107 height 23
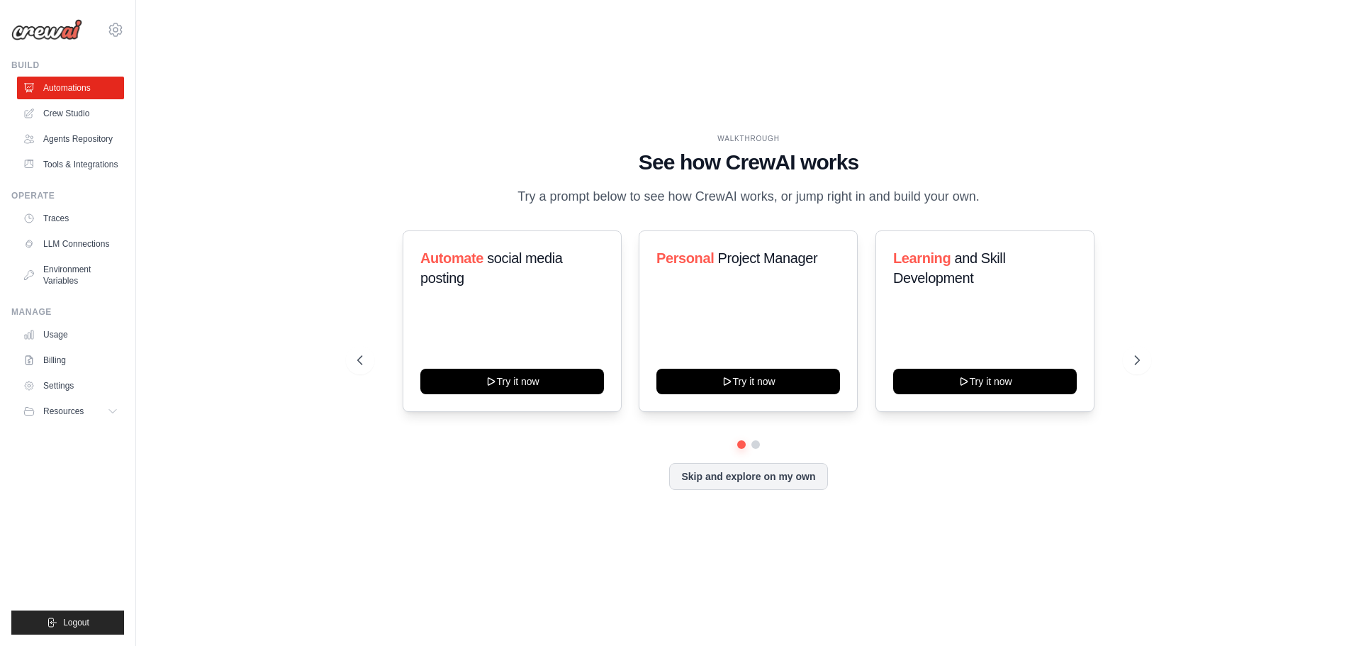
click at [40, 35] on img at bounding box center [46, 29] width 71 height 21
click at [52, 93] on link "Automations" at bounding box center [71, 88] width 107 height 23
click at [79, 140] on link "Agents Repository" at bounding box center [71, 139] width 107 height 23
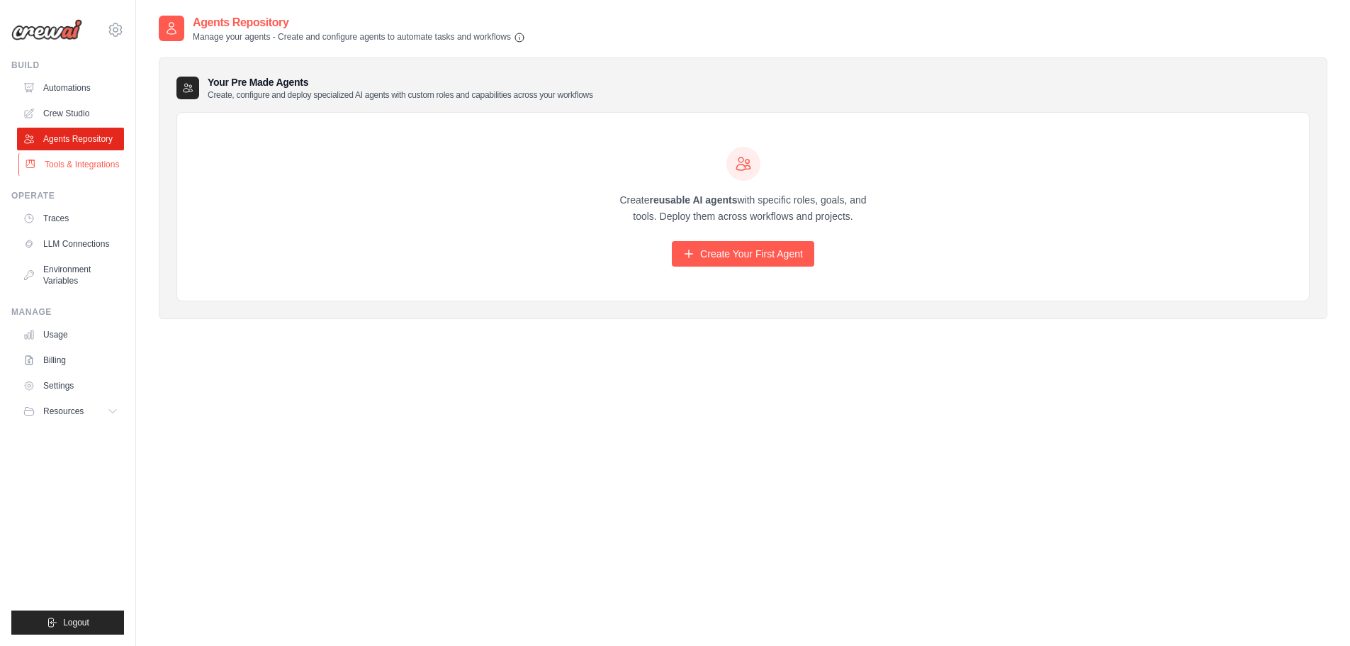
click at [76, 165] on link "Tools & Integrations" at bounding box center [71, 164] width 107 height 23
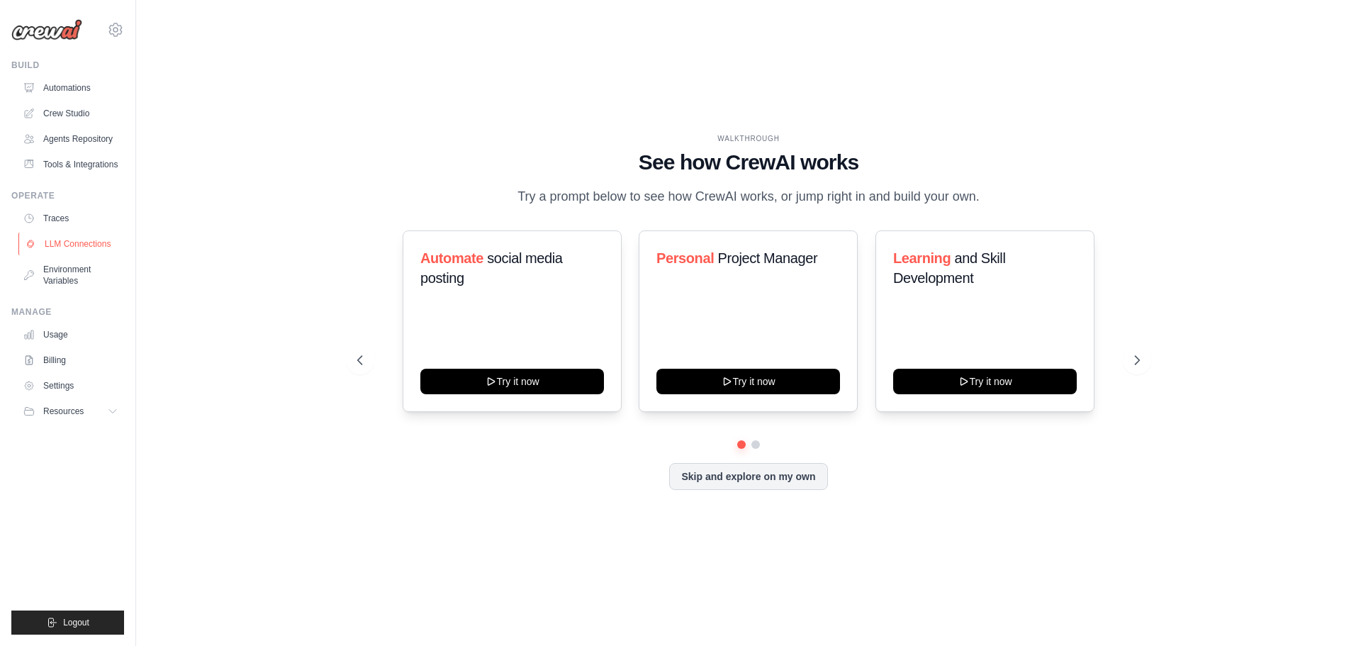
click at [69, 245] on link "LLM Connections" at bounding box center [71, 243] width 107 height 23
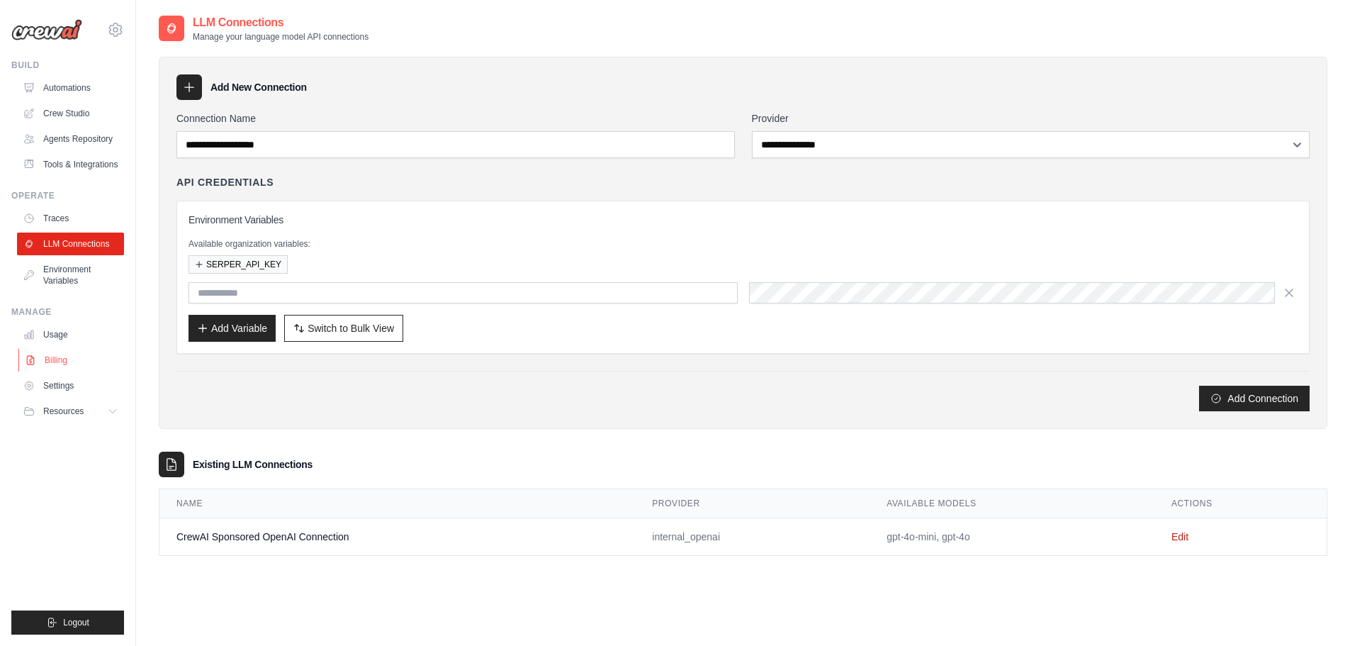
click at [58, 366] on link "Billing" at bounding box center [71, 360] width 107 height 23
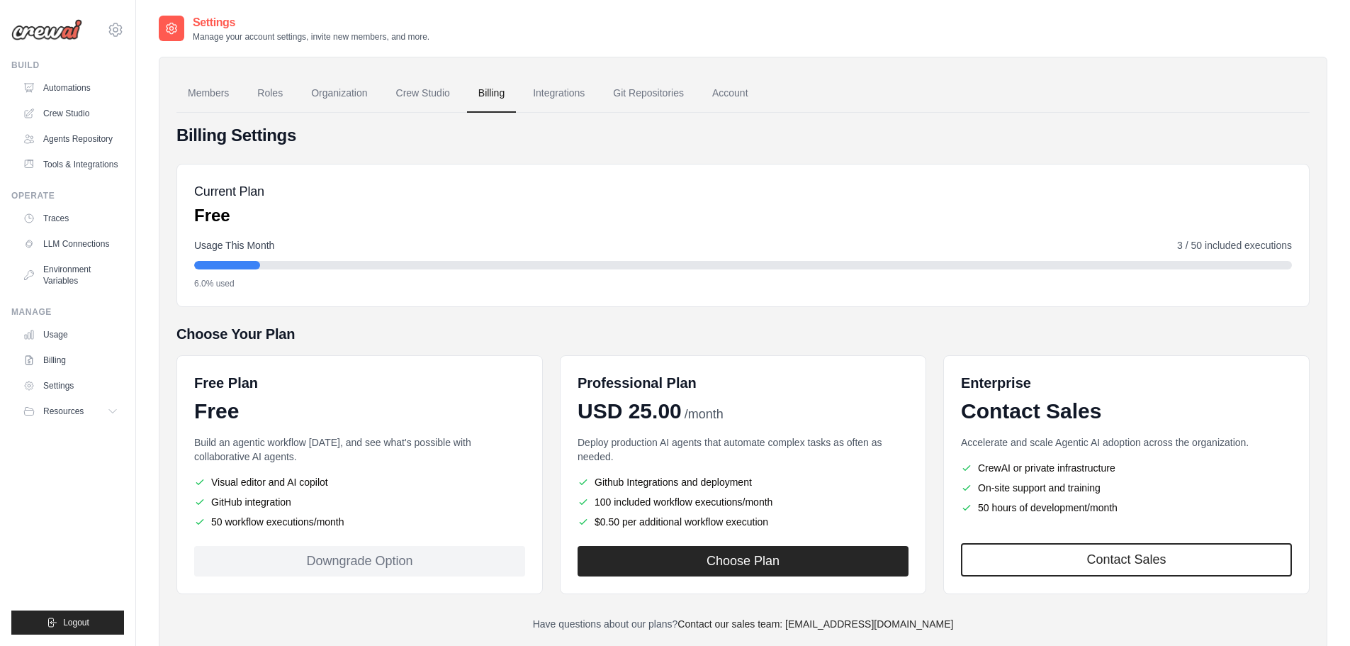
click at [55, 346] on ul "Usage Billing Settings Resources GitHub" at bounding box center [70, 372] width 107 height 99
click at [58, 336] on link "Usage" at bounding box center [71, 334] width 107 height 23
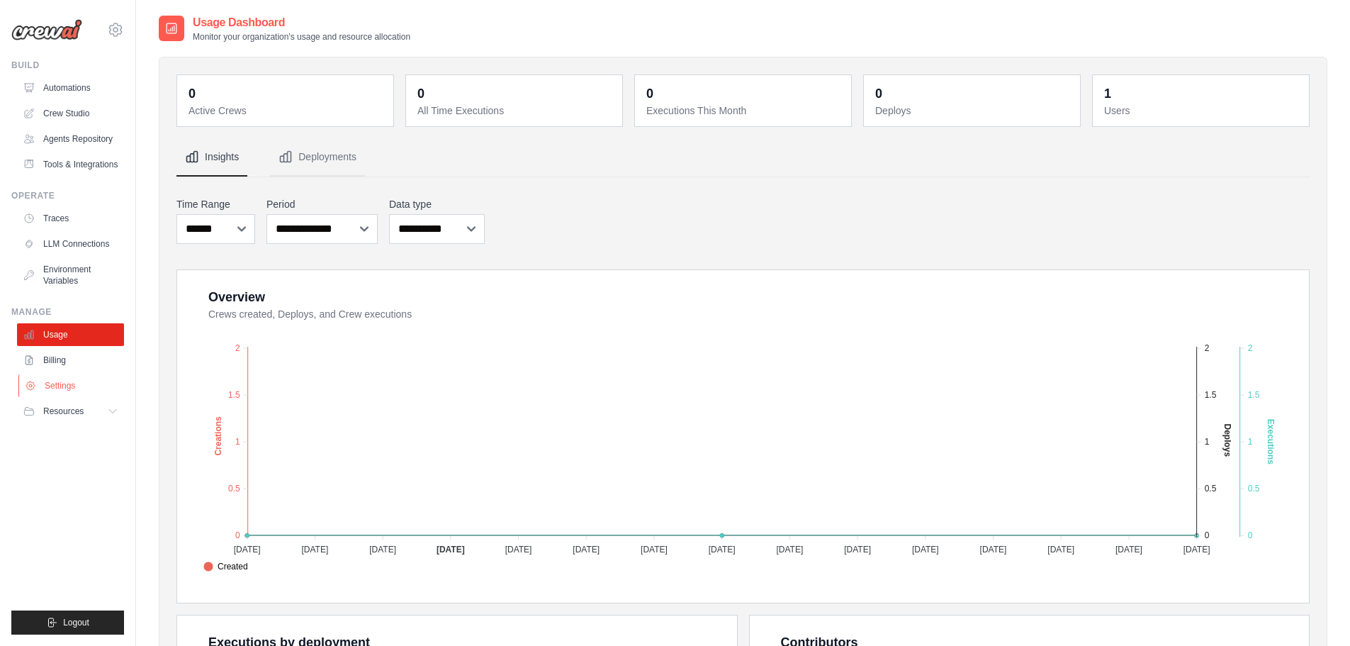
click at [77, 380] on link "Settings" at bounding box center [71, 385] width 107 height 23
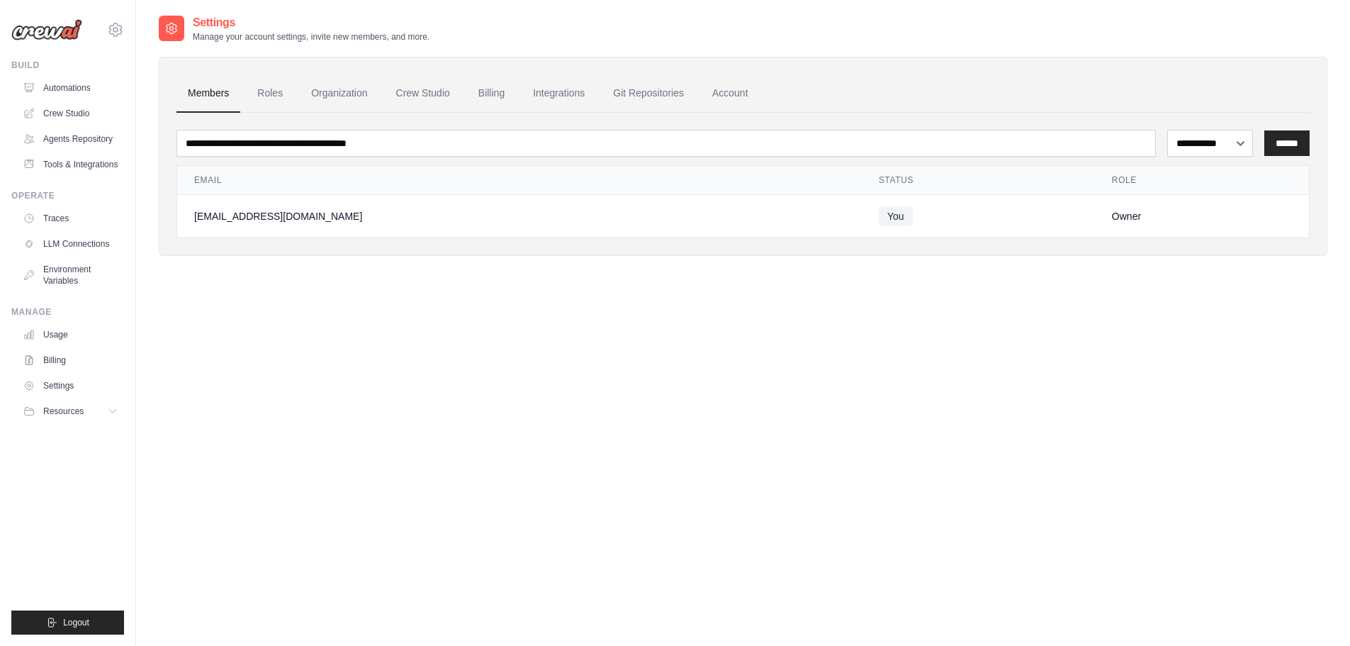
click at [70, 410] on span "Resources" at bounding box center [63, 410] width 40 height 11
click at [80, 164] on link "Tools & Integrations" at bounding box center [71, 164] width 107 height 23
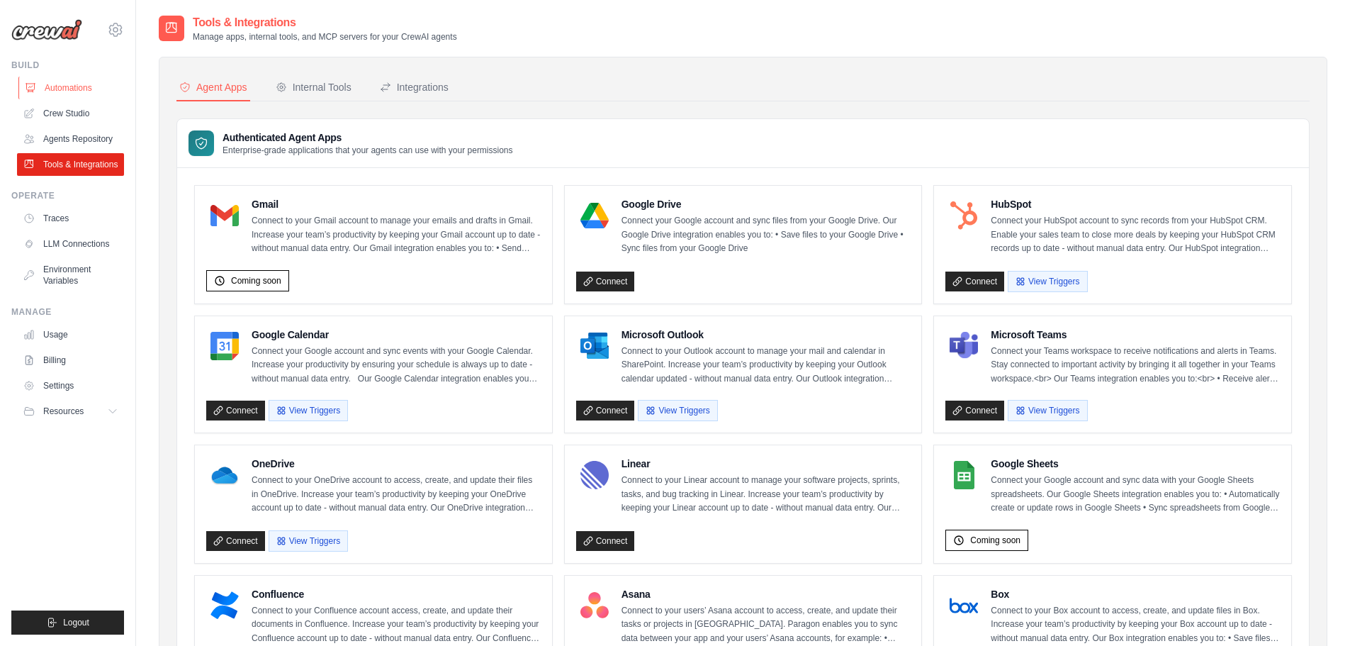
click at [39, 85] on link "Automations" at bounding box center [71, 88] width 107 height 23
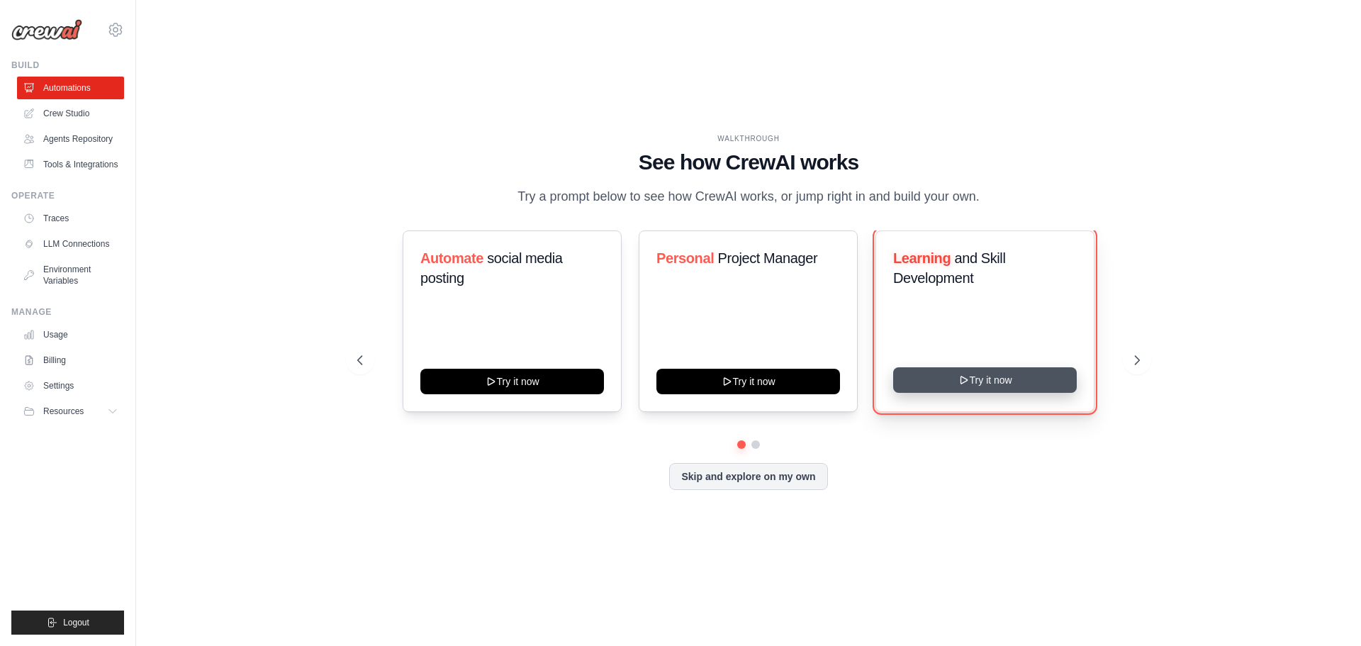
click at [956, 387] on button "Try it now" at bounding box center [985, 380] width 184 height 26
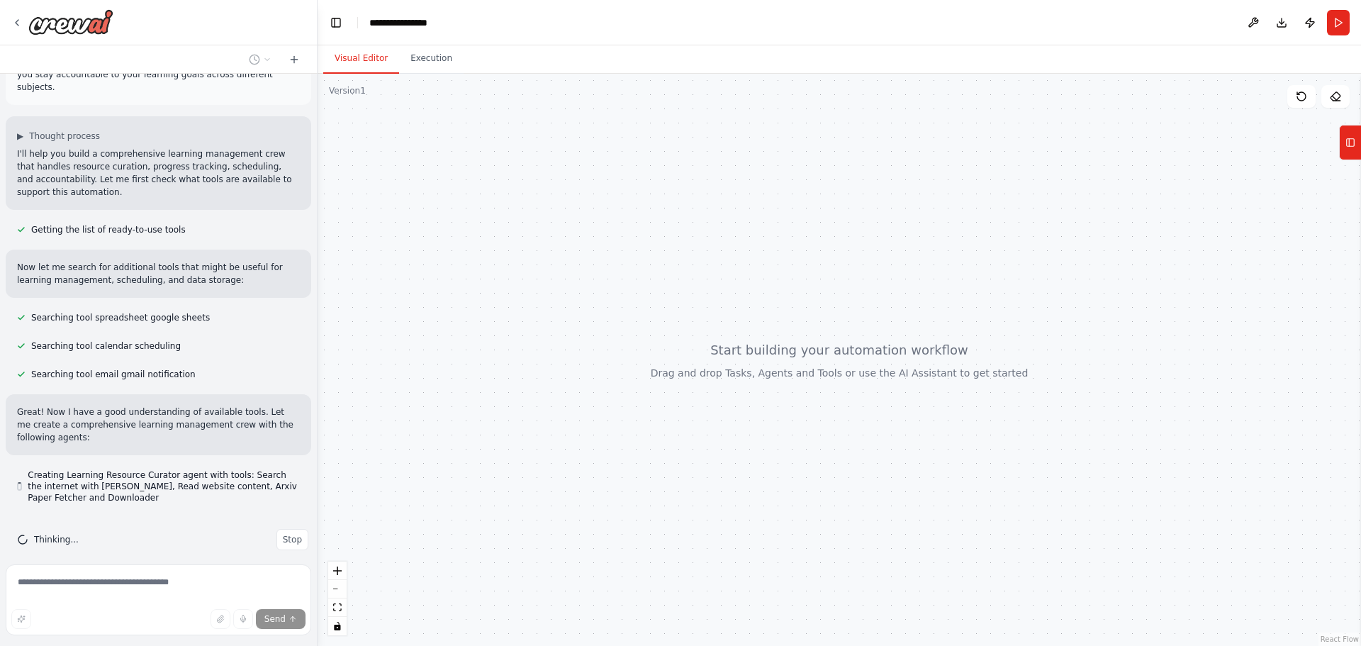
scroll to position [55, 0]
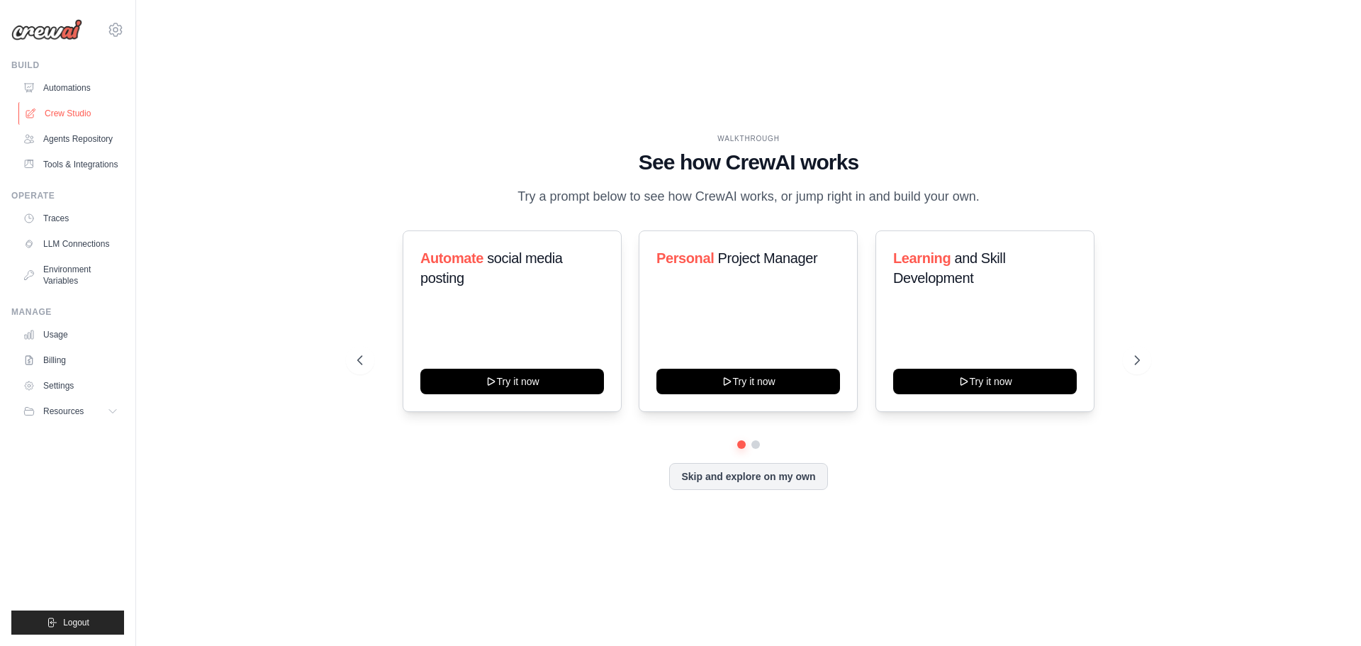
click at [62, 116] on link "Crew Studio" at bounding box center [71, 113] width 107 height 23
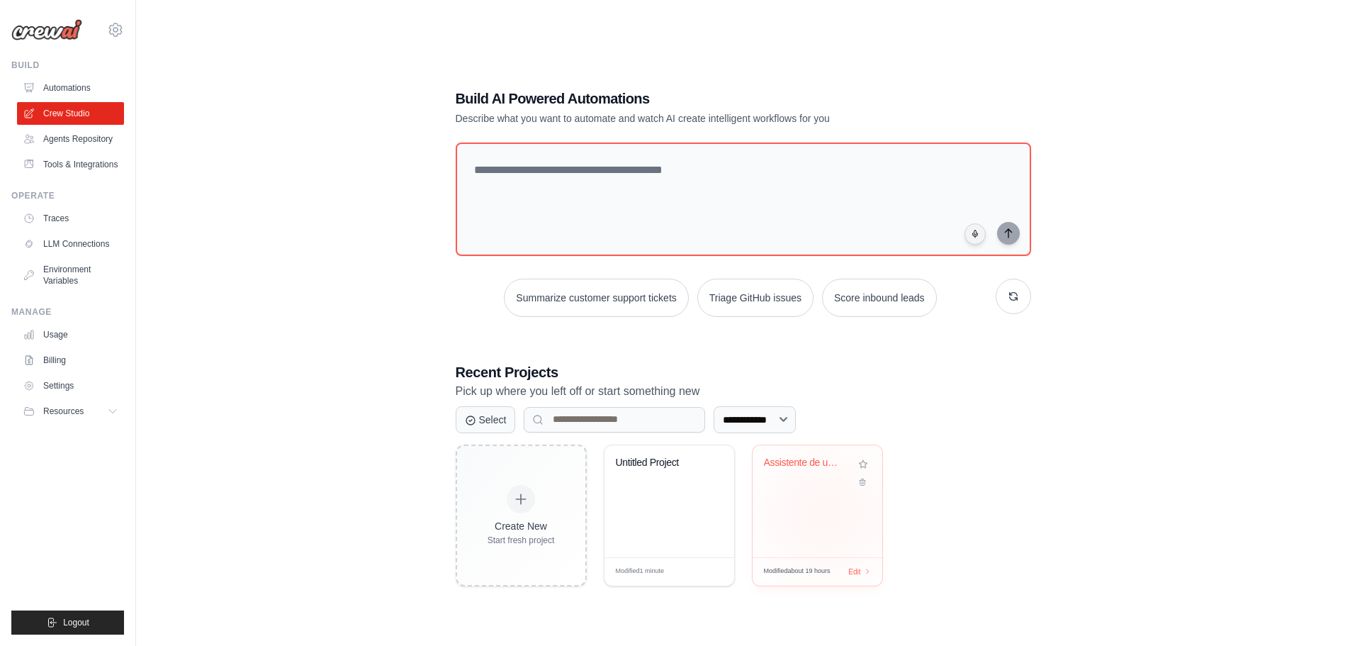
click at [825, 512] on div "Assistente de um Escritório de Advo..." at bounding box center [818, 501] width 130 height 112
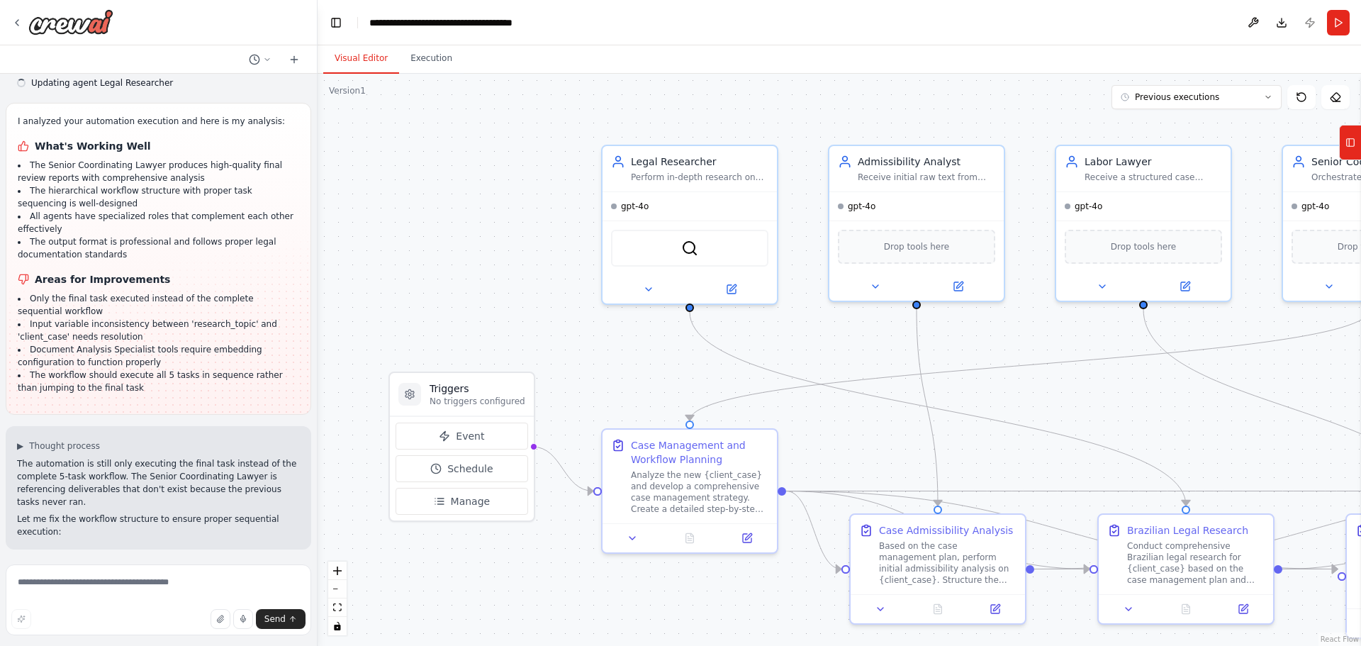
scroll to position [6678, 0]
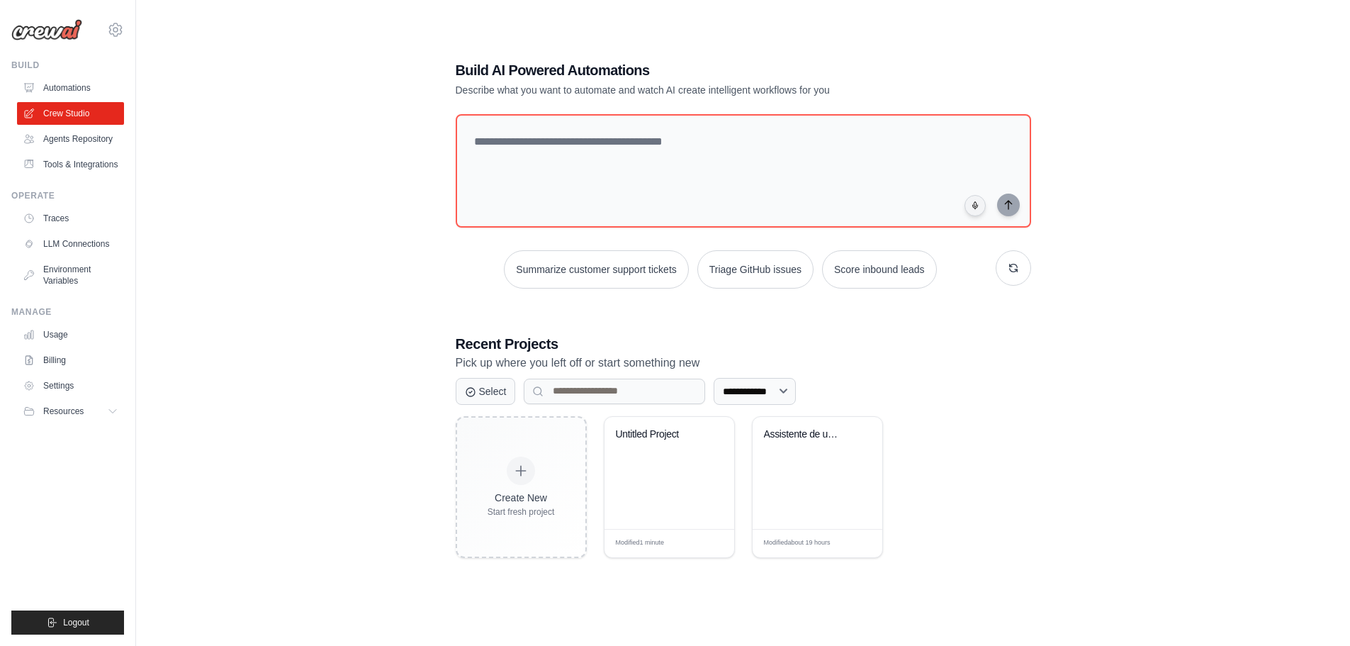
scroll to position [9, 0]
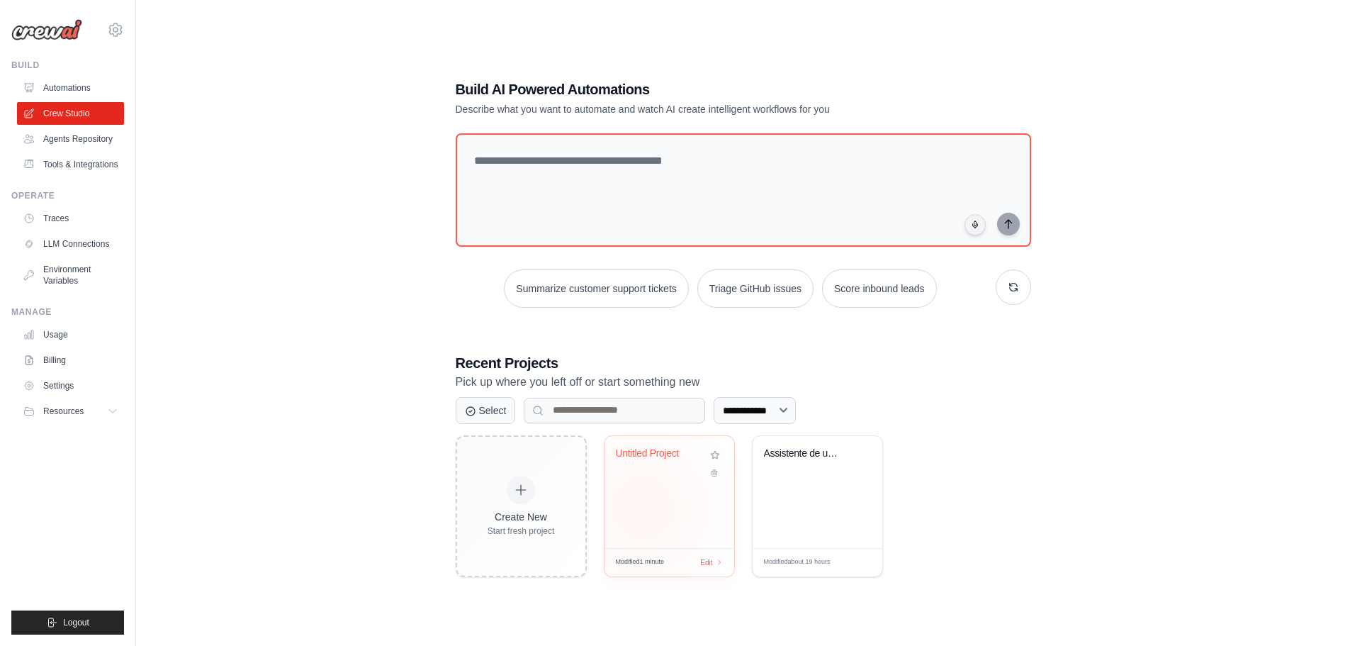
drag, startPoint x: 642, startPoint y: 507, endPoint x: 625, endPoint y: 518, distance: 20.1
click at [625, 518] on div "Untitled Project" at bounding box center [670, 492] width 130 height 112
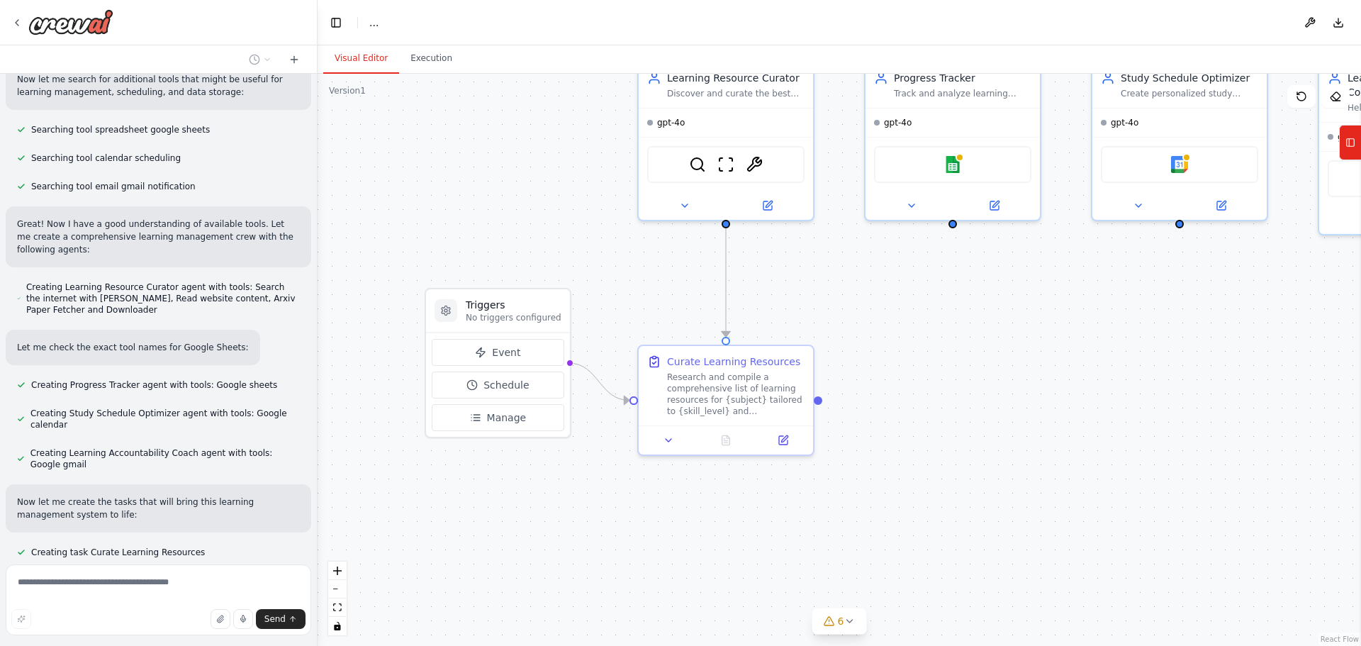
scroll to position [270, 0]
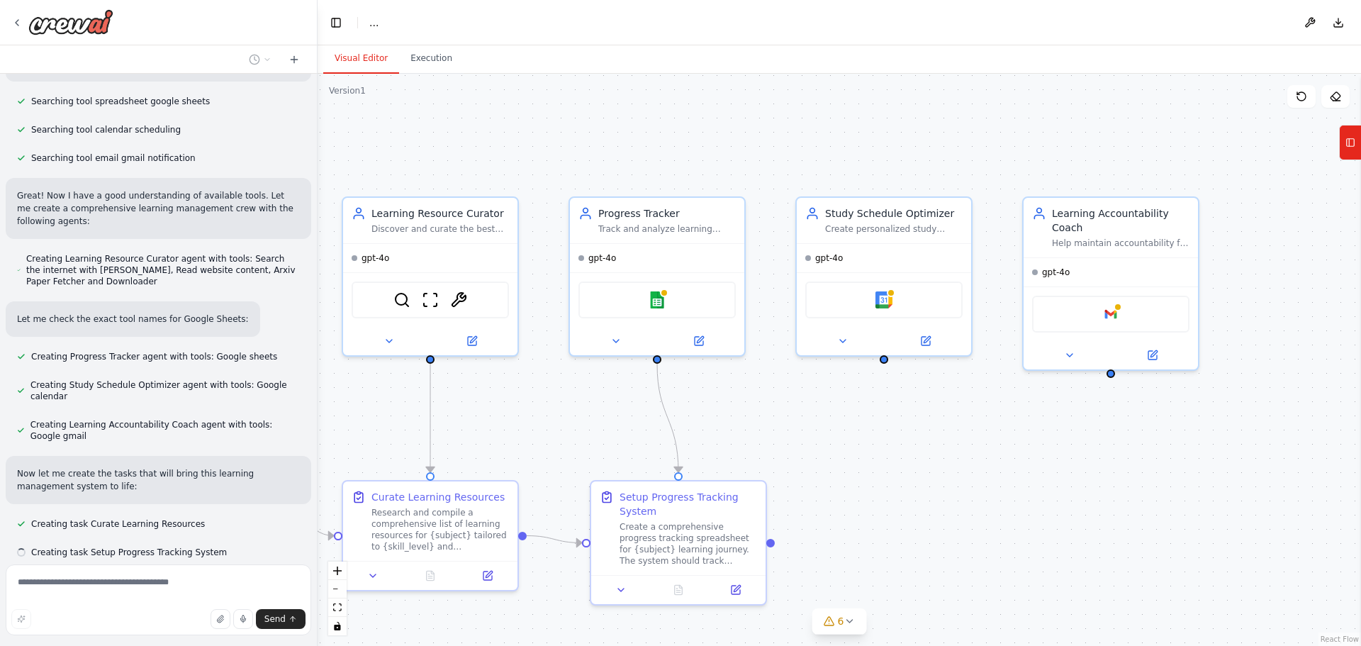
drag, startPoint x: 1181, startPoint y: 460, endPoint x: 913, endPoint y: 515, distance: 273.5
click at [913, 515] on div ".deletable-edge-delete-btn { width: 20px; height: 20px; border: 0px solid #ffff…" at bounding box center [839, 360] width 1043 height 572
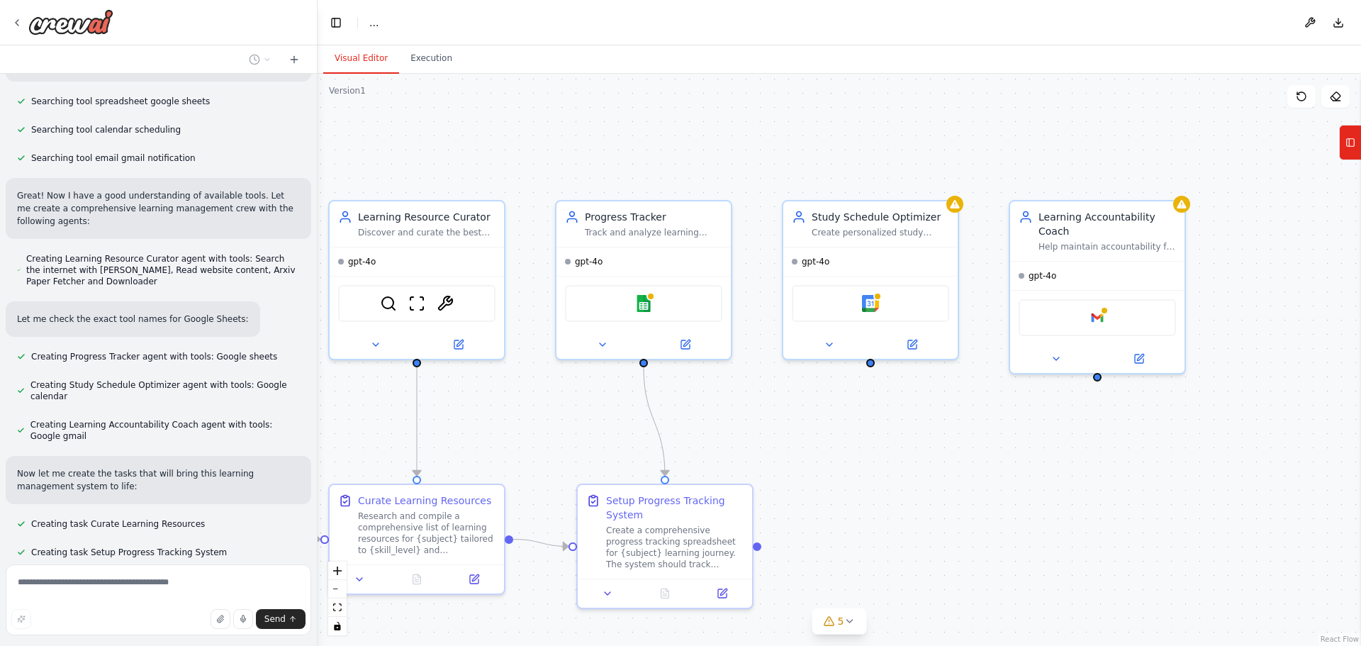
click at [378, 24] on header "Toggle Left Sidebar Studio ... Download" at bounding box center [839, 22] width 1043 height 45
click at [369, 24] on span "..." at bounding box center [373, 23] width 9 height 14
click at [374, 25] on span "..." at bounding box center [373, 23] width 9 height 14
click at [335, 30] on button "Toggle Left Sidebar" at bounding box center [336, 23] width 20 height 20
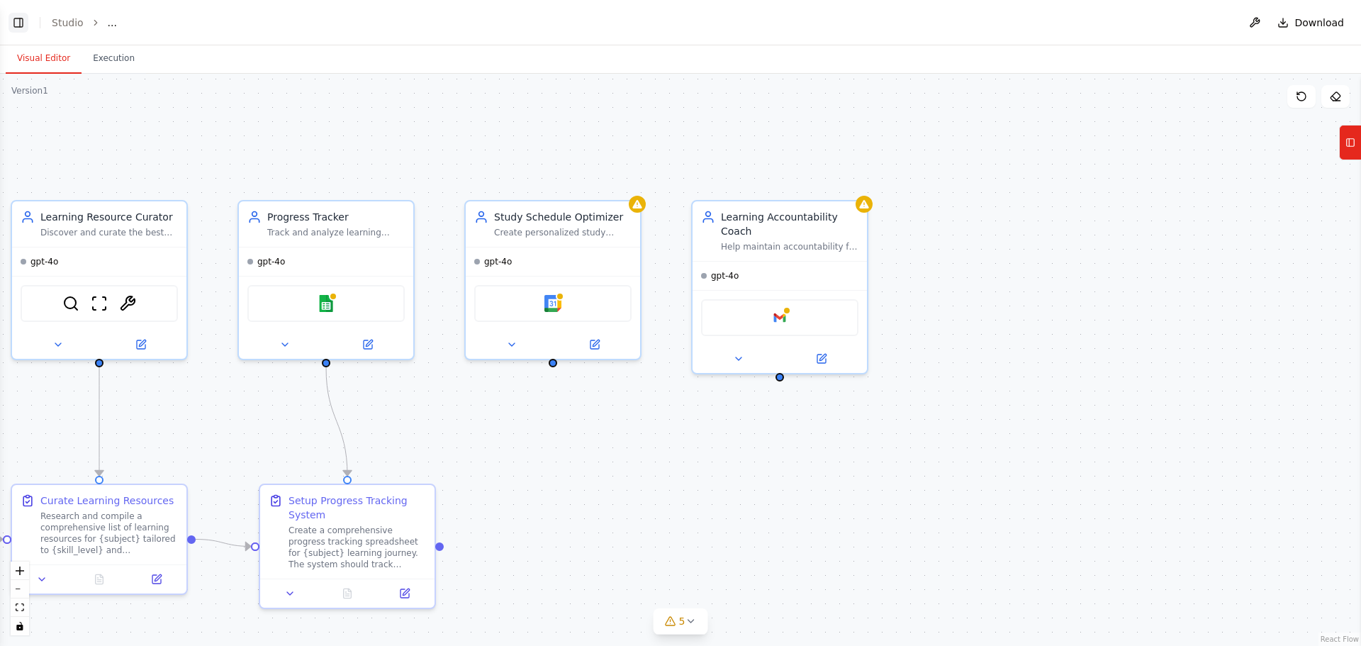
click at [23, 28] on button "Toggle Left Sidebar" at bounding box center [19, 23] width 20 height 20
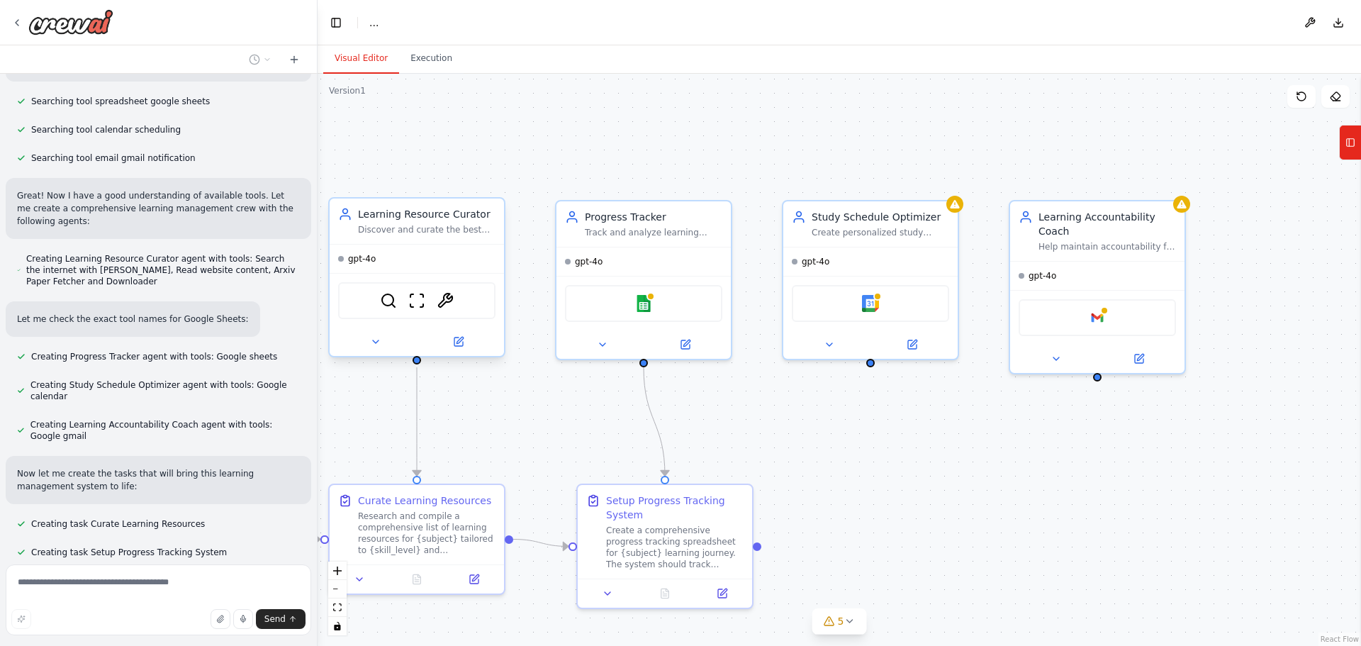
scroll to position [298, 0]
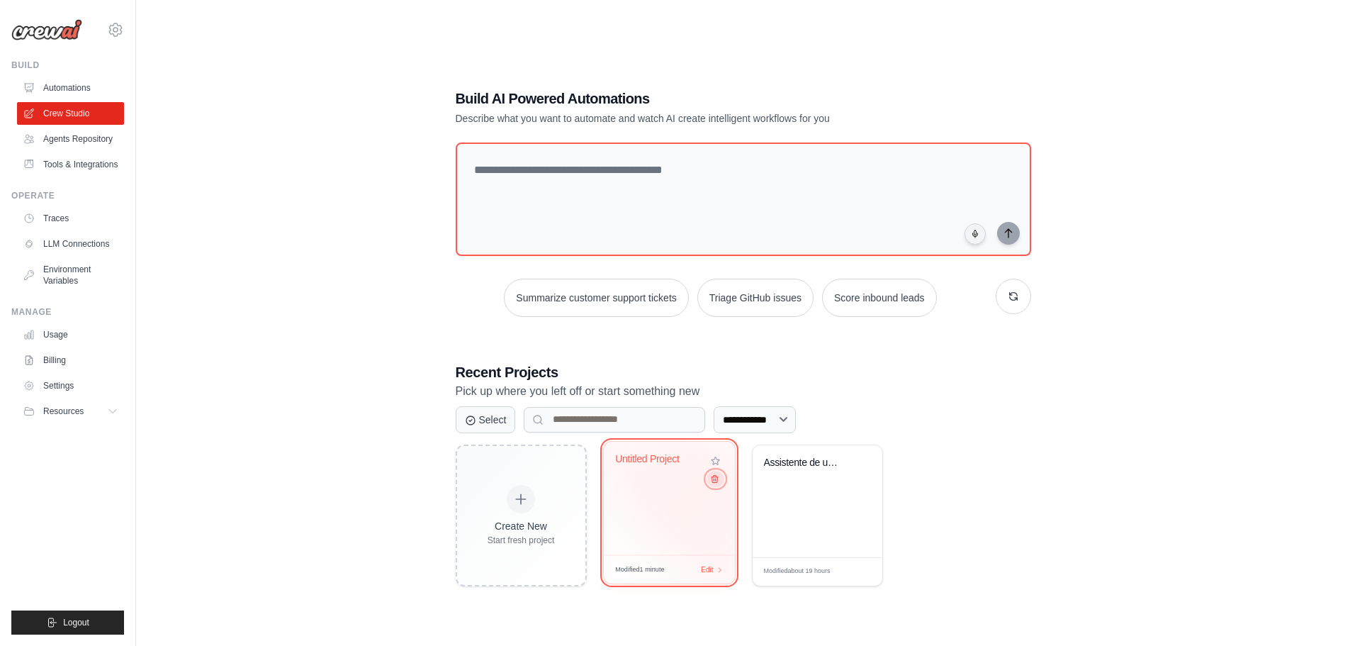
click at [713, 480] on icon at bounding box center [713, 477] width 9 height 9
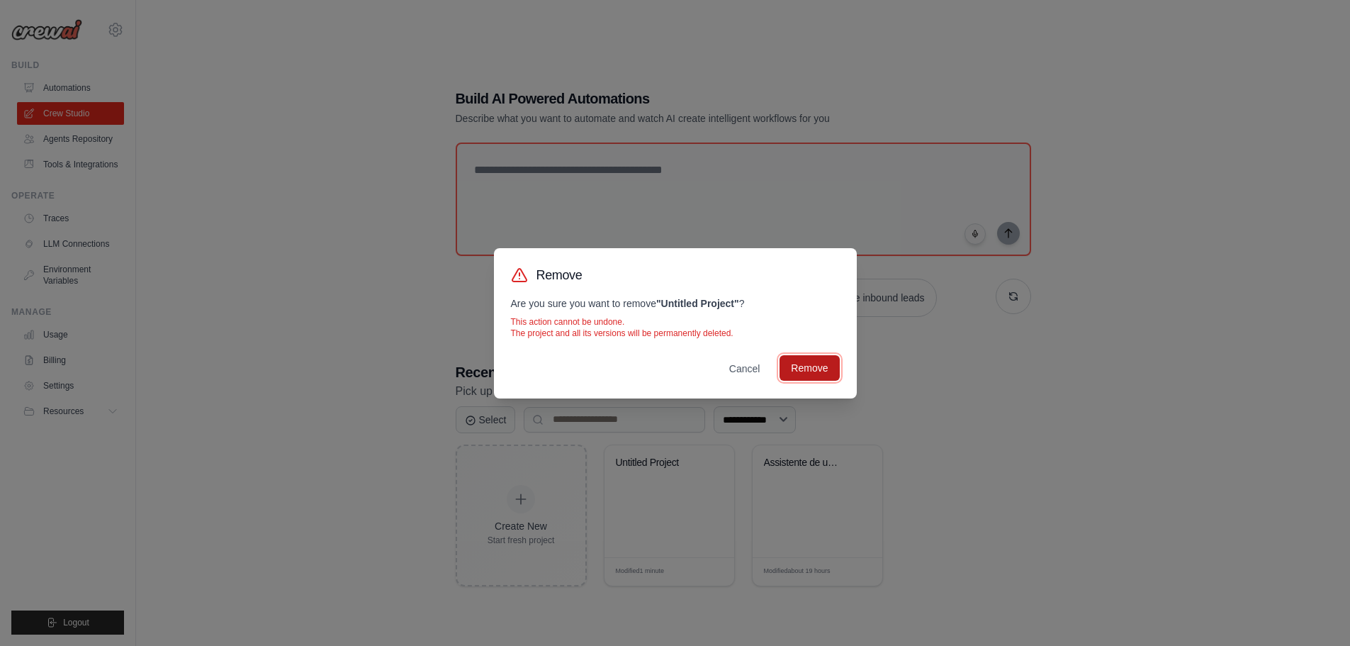
click at [818, 371] on button "Remove" at bounding box center [810, 368] width 60 height 26
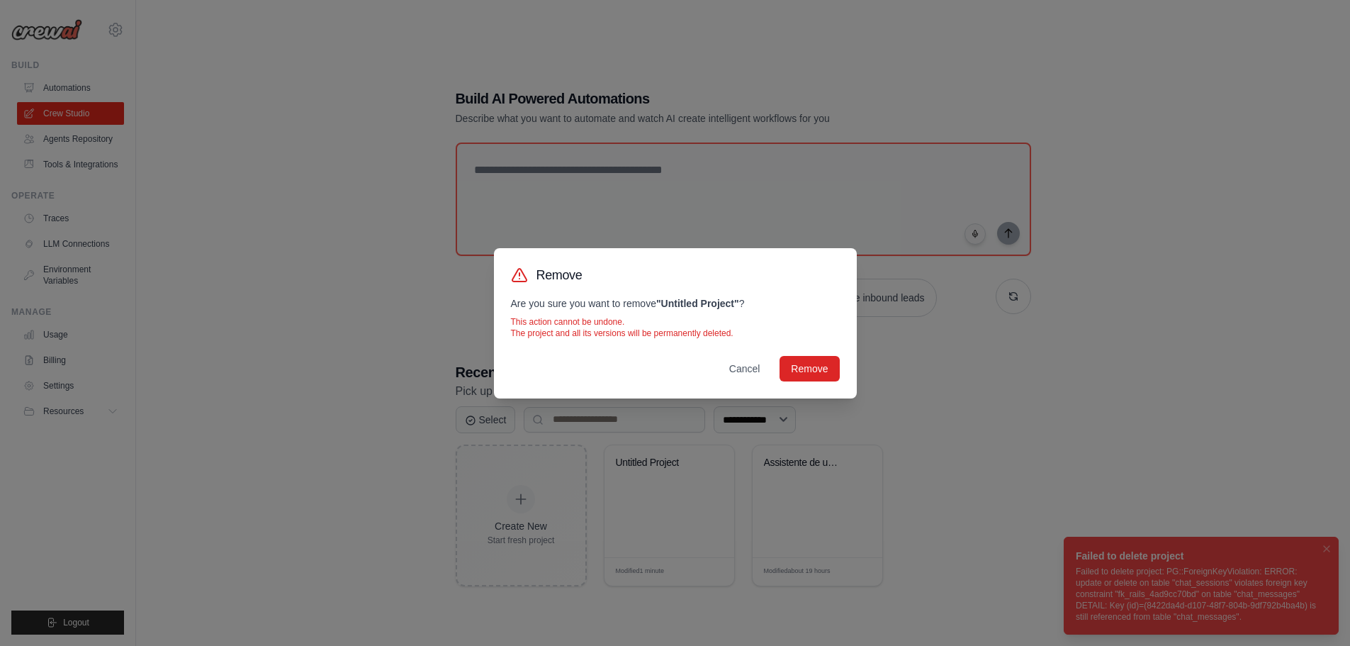
click at [1324, 548] on div "Remove Are you sure you want to remove " Untitled Project " ? This action canno…" at bounding box center [675, 323] width 1350 height 646
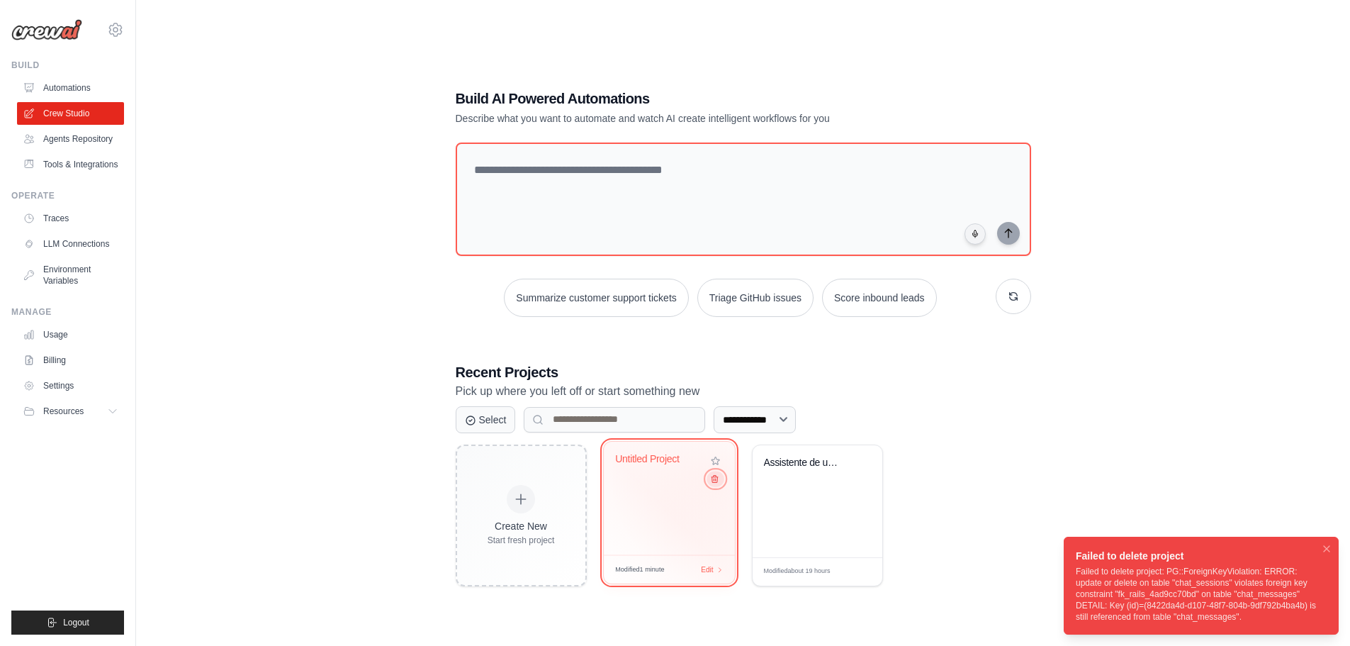
click at [715, 480] on icon at bounding box center [713, 477] width 9 height 9
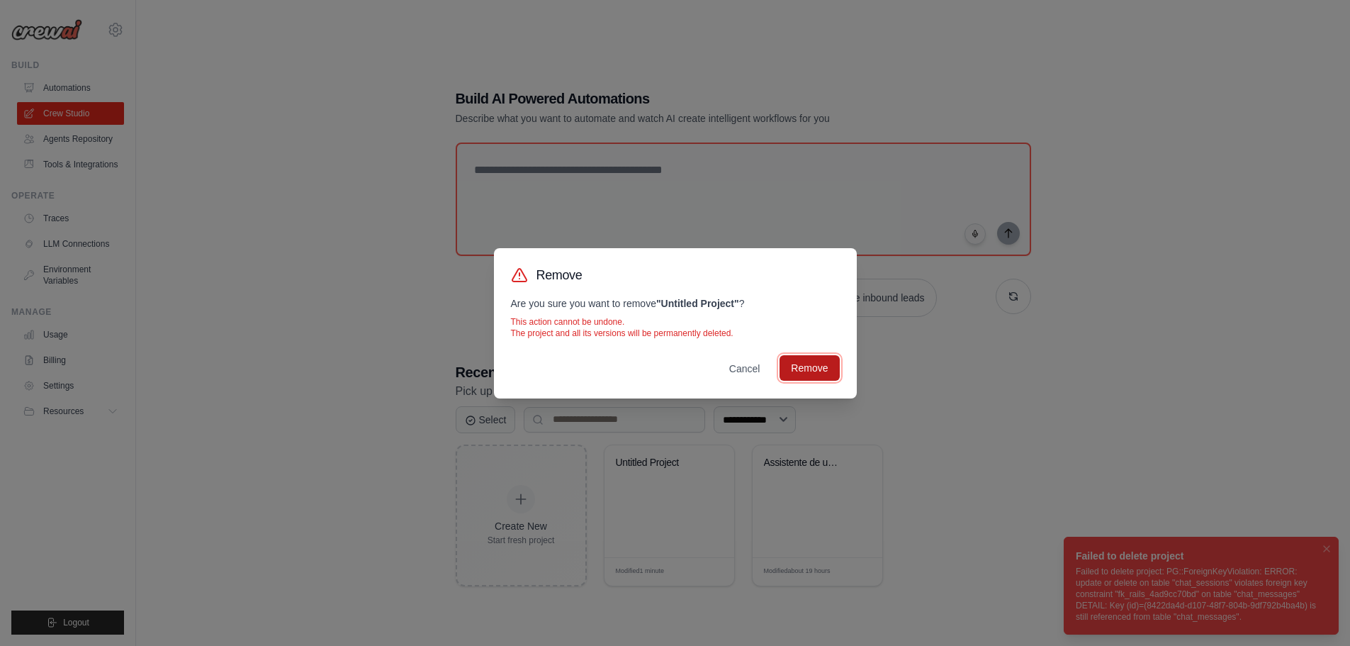
click at [816, 374] on button "Remove" at bounding box center [810, 368] width 60 height 26
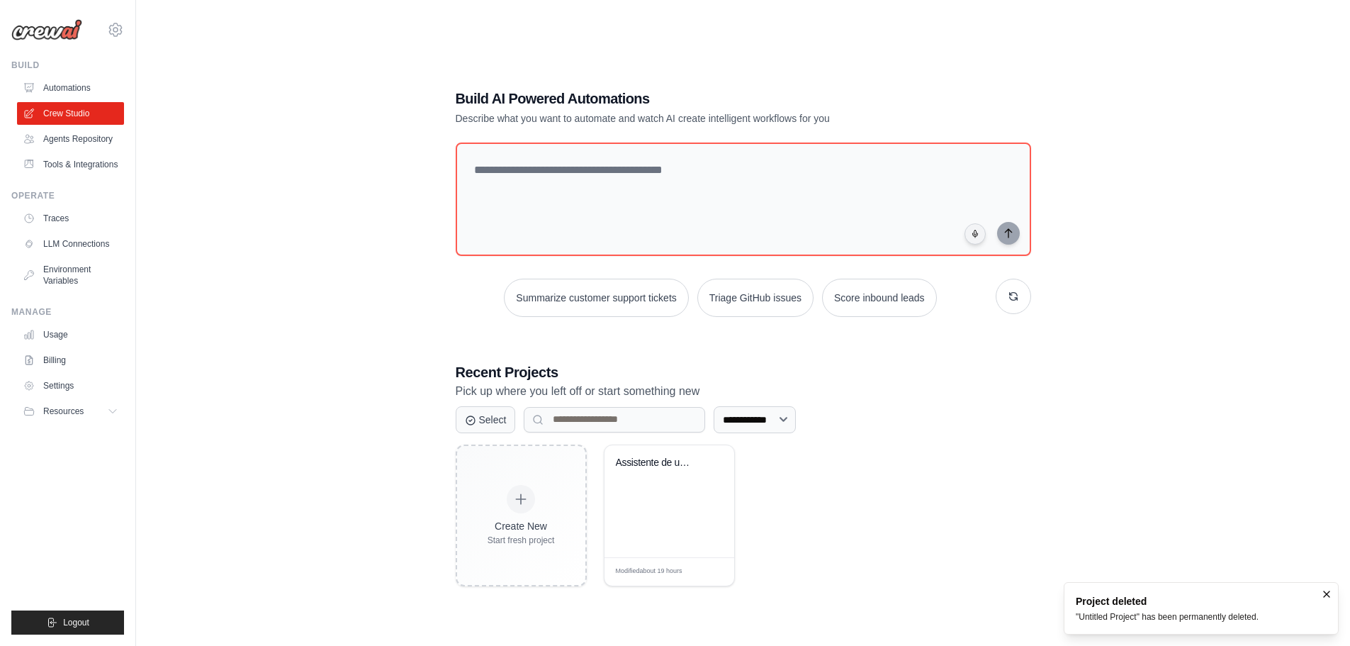
click at [1009, 494] on div "Create New Start fresh project Assistente de um Escritório de Advo... Modified …" at bounding box center [743, 515] width 575 height 142
click at [69, 116] on link "Crew Studio" at bounding box center [71, 113] width 107 height 23
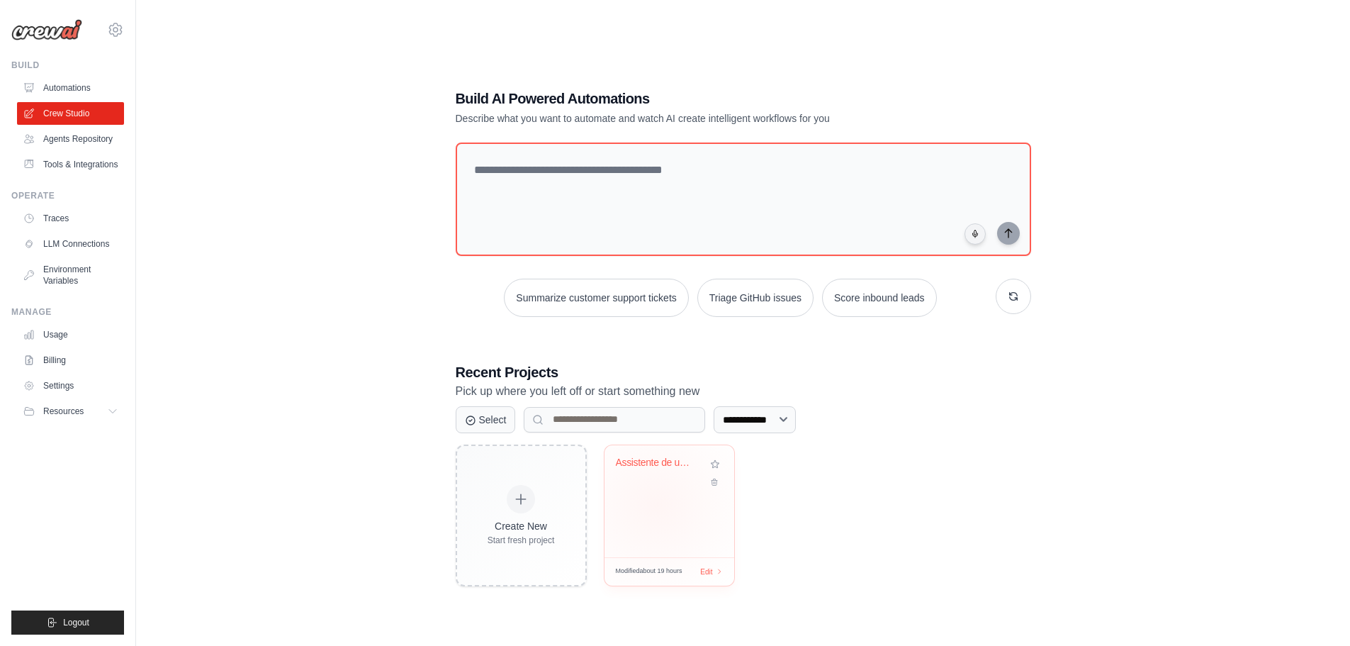
click at [658, 507] on div "Assistente de um Escritório de Advo..." at bounding box center [670, 501] width 130 height 112
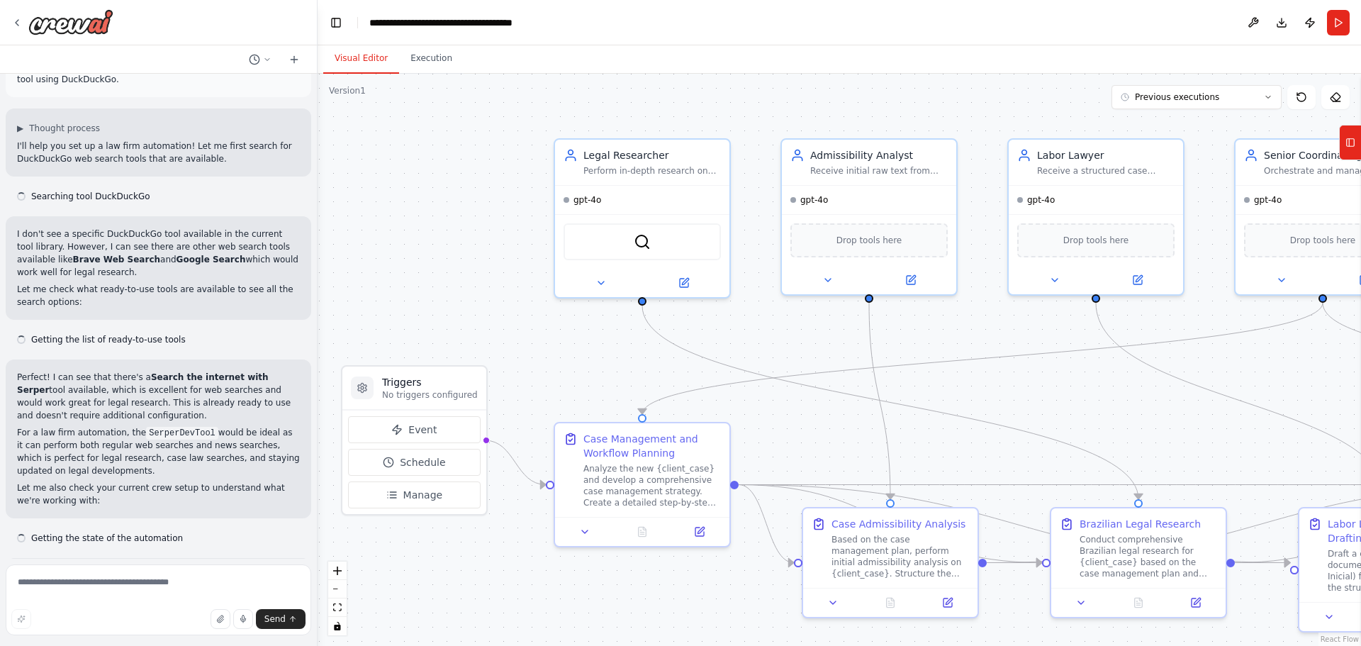
drag, startPoint x: 457, startPoint y: 159, endPoint x: 410, endPoint y: 148, distance: 48.8
click at [410, 150] on div ".deletable-edge-delete-btn { width: 20px; height: 20px; border: 0px solid #ffff…" at bounding box center [839, 360] width 1043 height 572
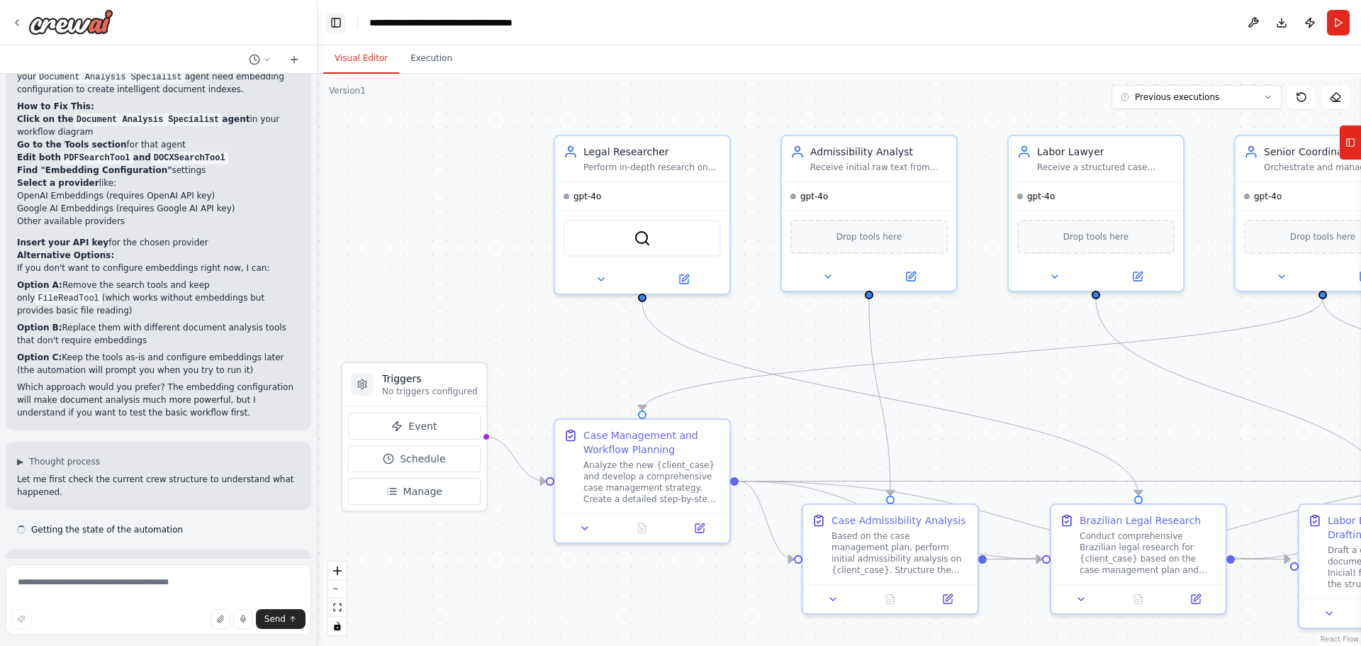
click at [342, 21] on button "Toggle Left Sidebar" at bounding box center [336, 23] width 20 height 20
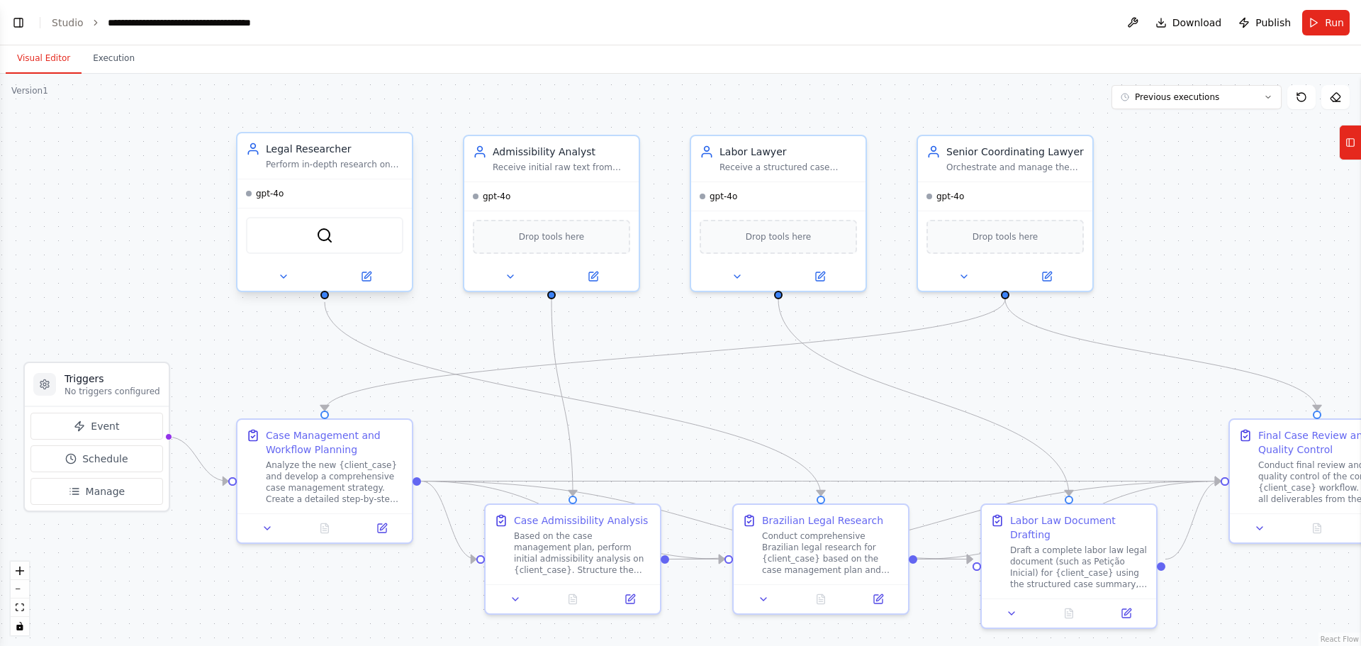
scroll to position [6678, 0]
click at [79, 21] on link "Studio" at bounding box center [68, 22] width 32 height 11
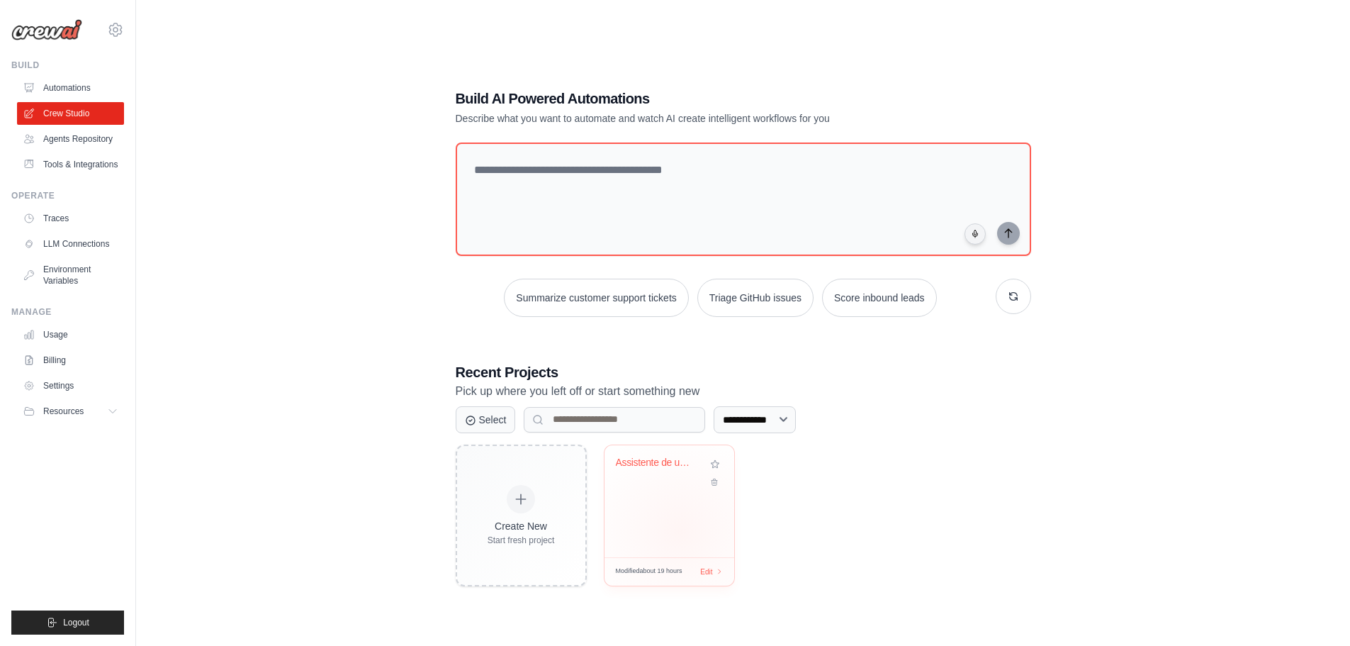
click at [680, 532] on div "Assistente de um Escritório de Advo..." at bounding box center [670, 501] width 130 height 112
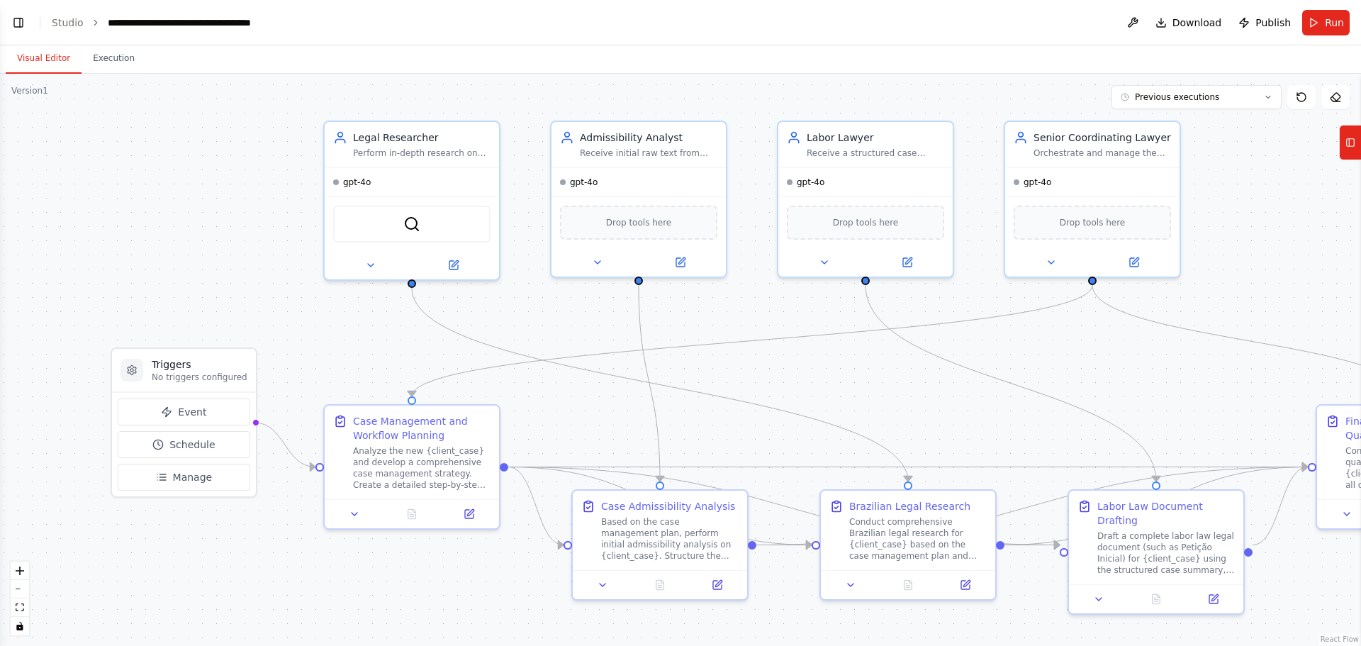
drag, startPoint x: 108, startPoint y: 171, endPoint x: 147, endPoint y: 147, distance: 46.4
click at [147, 147] on div ".deletable-edge-delete-btn { width: 20px; height: 20px; border: 0px solid #ffff…" at bounding box center [680, 360] width 1361 height 572
click at [22, 25] on button "Toggle Left Sidebar" at bounding box center [19, 23] width 20 height 20
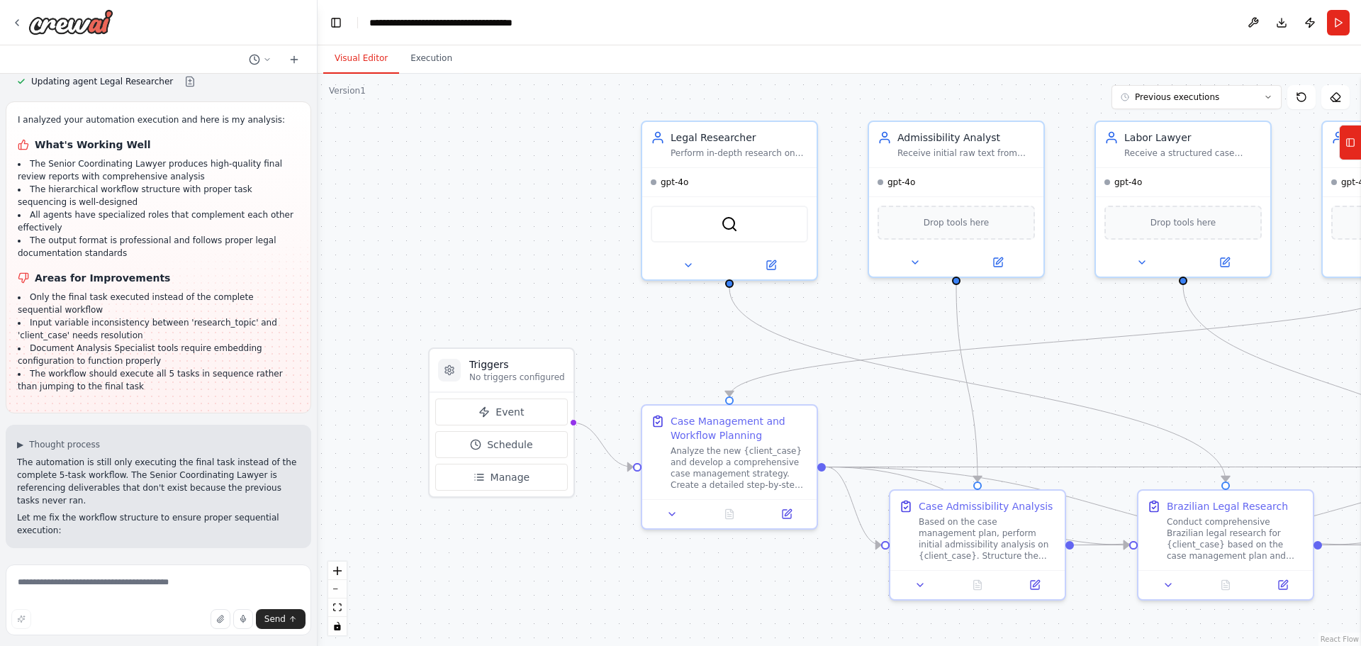
click at [436, 213] on div ".deletable-edge-delete-btn { width: 20px; height: 20px; border: 0px solid #ffff…" at bounding box center [839, 360] width 1043 height 572
click at [339, 27] on button "Toggle Left Sidebar" at bounding box center [336, 23] width 20 height 20
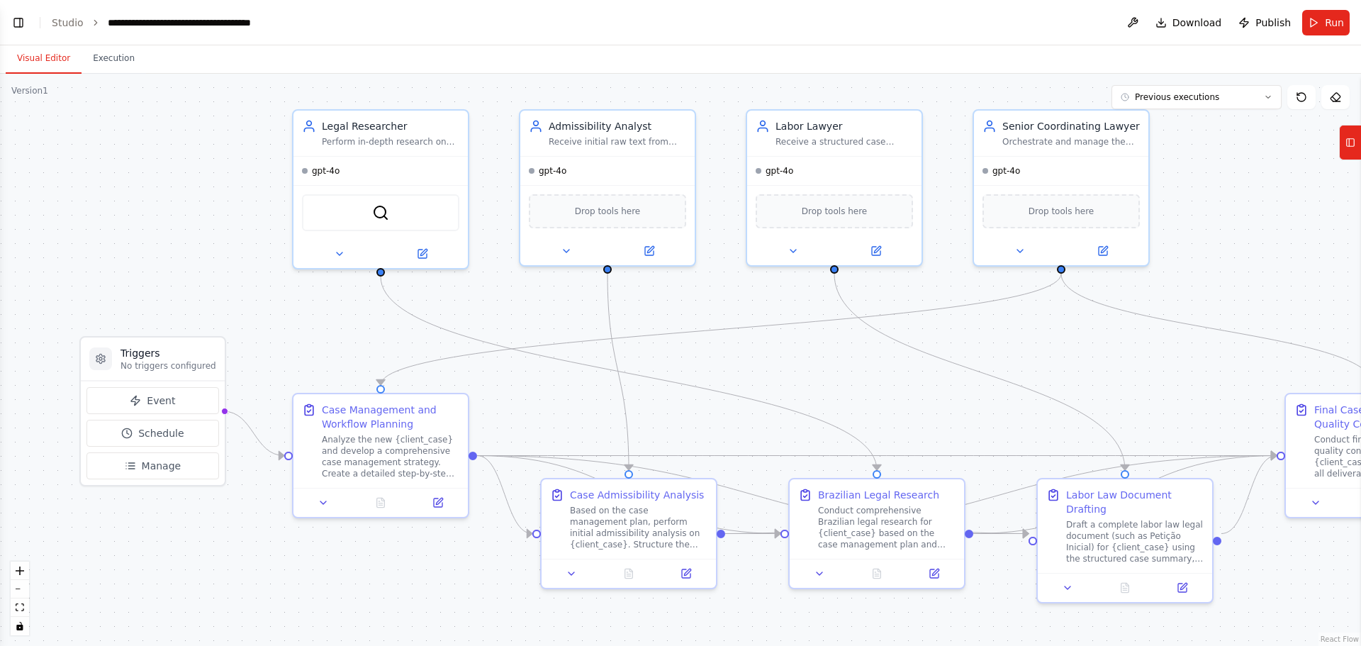
drag, startPoint x: 1280, startPoint y: 269, endPoint x: 1249, endPoint y: 258, distance: 33.2
click at [1249, 258] on div ".deletable-edge-delete-btn { width: 20px; height: 20px; border: 0px solid #ffff…" at bounding box center [680, 360] width 1361 height 572
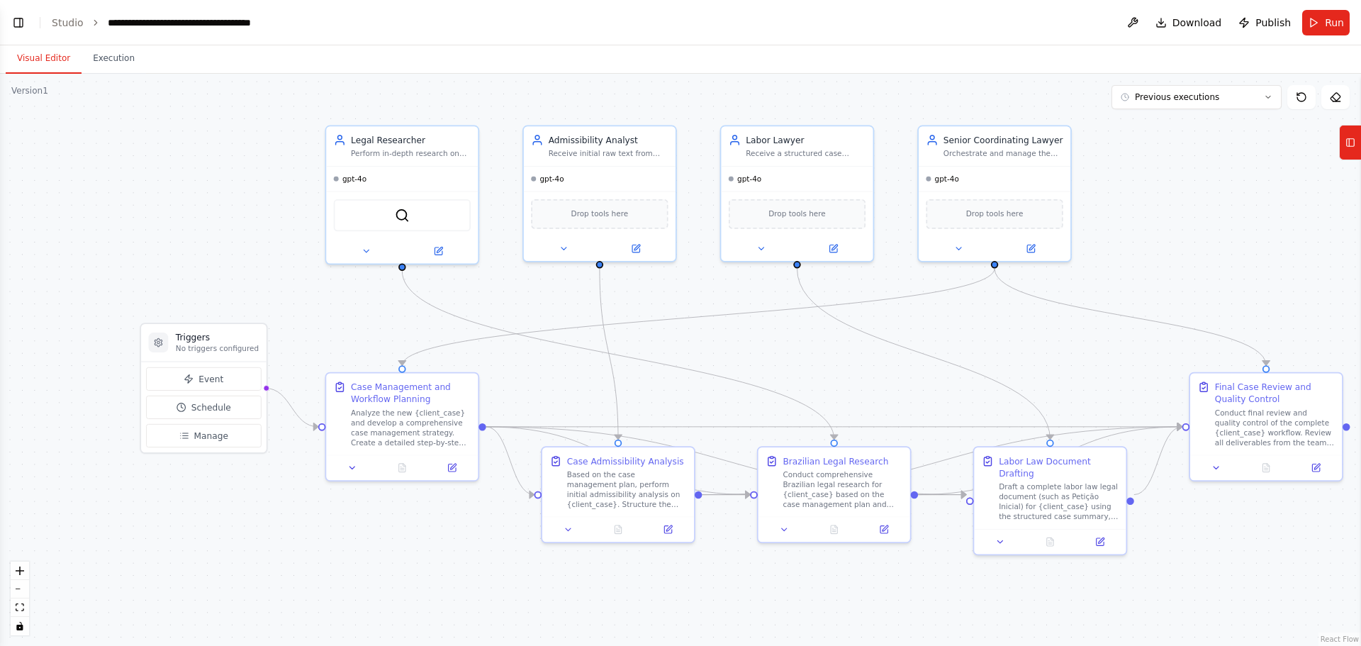
drag, startPoint x: 1268, startPoint y: 262, endPoint x: 1197, endPoint y: 243, distance: 73.2
click at [1197, 243] on div ".deletable-edge-delete-btn { width: 20px; height: 20px; border: 0px solid #ffff…" at bounding box center [680, 360] width 1361 height 572
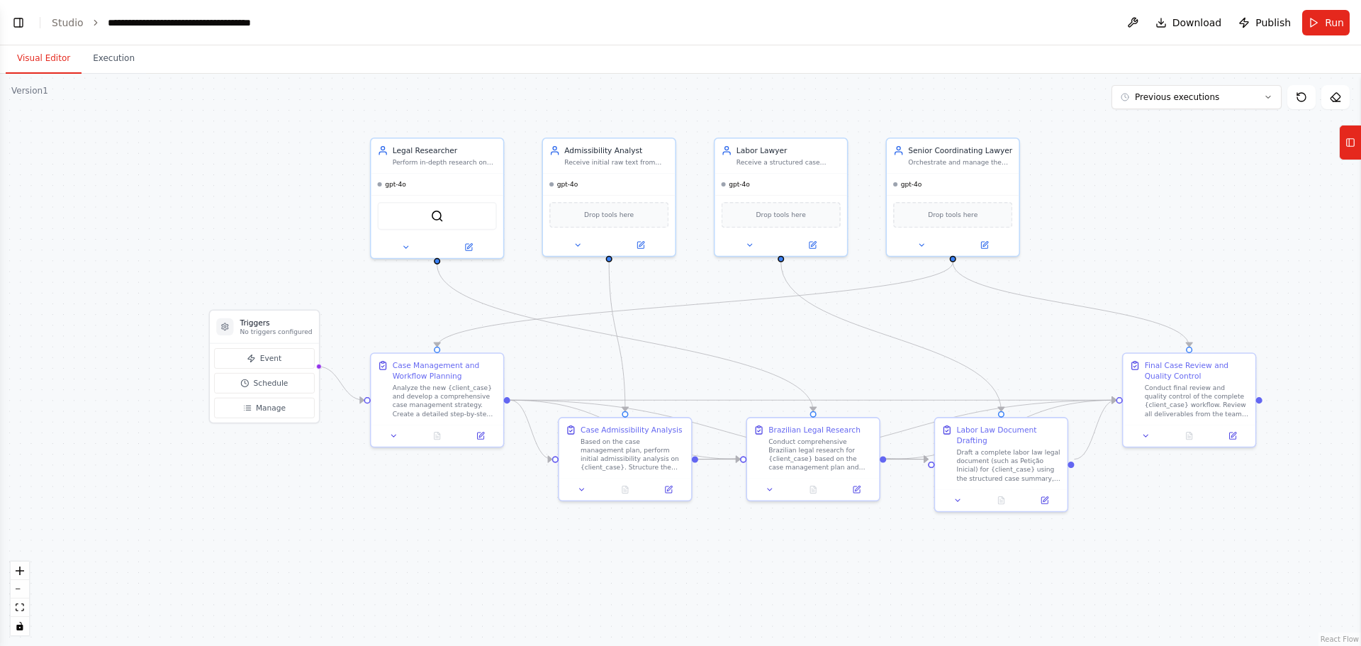
click at [1161, 249] on div ".deletable-edge-delete-btn { width: 20px; height: 20px; border: 0px solid #ffff…" at bounding box center [680, 360] width 1361 height 572
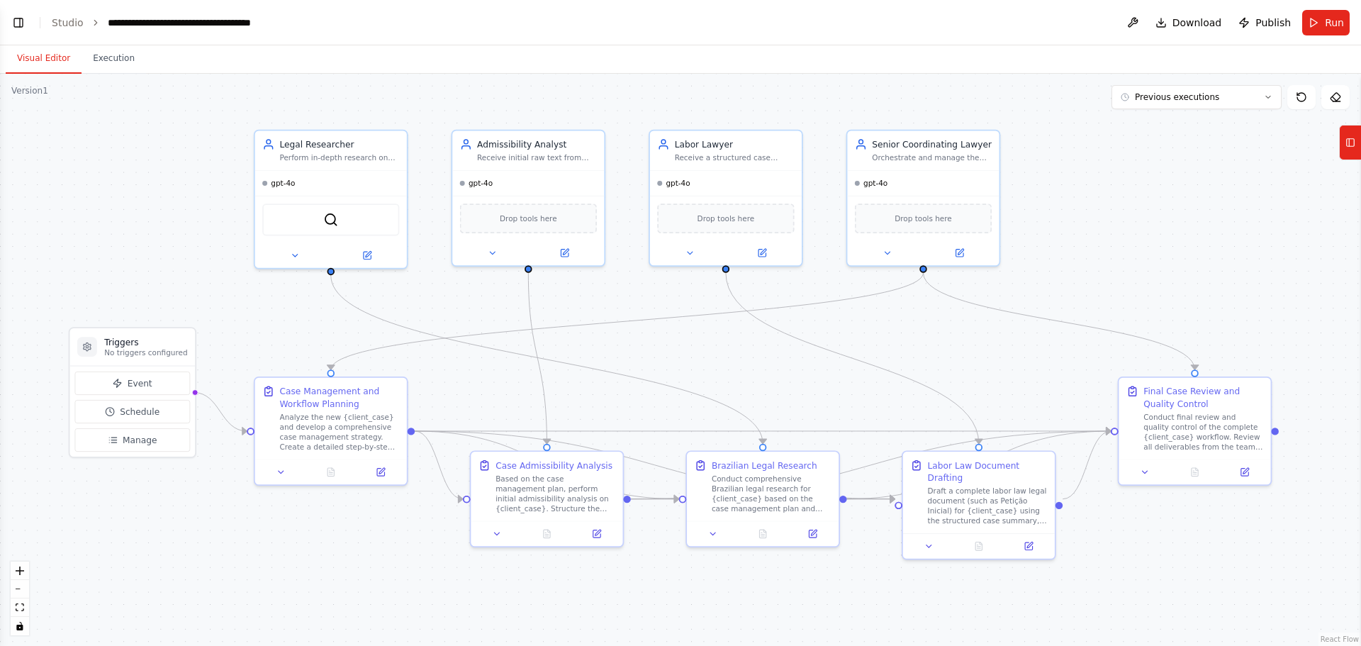
drag, startPoint x: 752, startPoint y: 321, endPoint x: 674, endPoint y: 345, distance: 81.6
click at [674, 345] on div ".deletable-edge-delete-btn { width: 20px; height: 20px; border: 0px solid #ffff…" at bounding box center [680, 360] width 1361 height 572
click at [1300, 96] on icon at bounding box center [1301, 96] width 11 height 11
click at [1302, 103] on button at bounding box center [1301, 97] width 28 height 24
click at [1215, 219] on div ".deletable-edge-delete-btn { width: 20px; height: 20px; border: 0px solid #ffff…" at bounding box center [680, 360] width 1361 height 572
